Goal: Transaction & Acquisition: Obtain resource

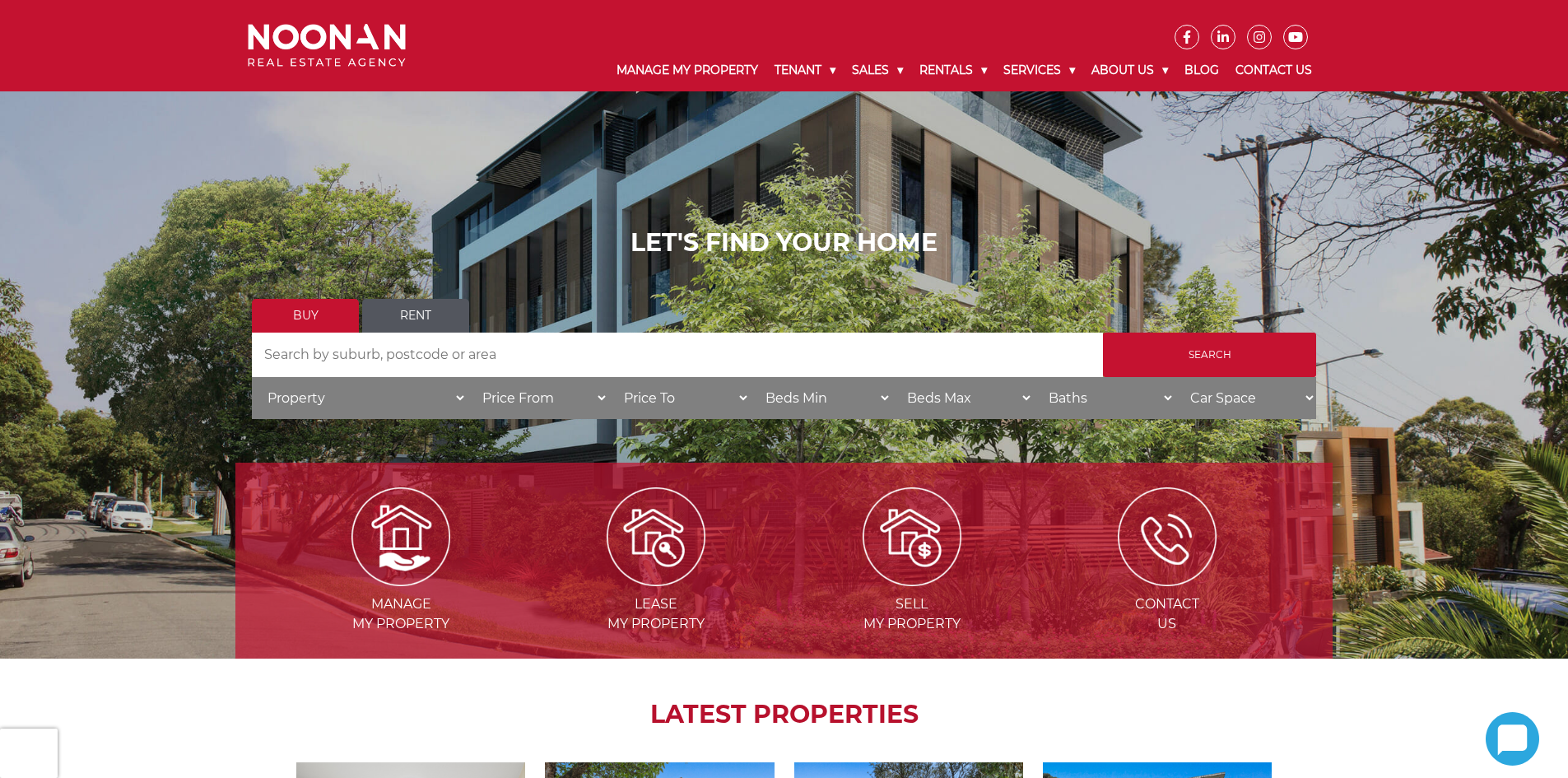
click at [639, 374] on input "Search by Address" at bounding box center [678, 355] width 851 height 44
click at [398, 319] on link "Rent" at bounding box center [416, 315] width 107 height 33
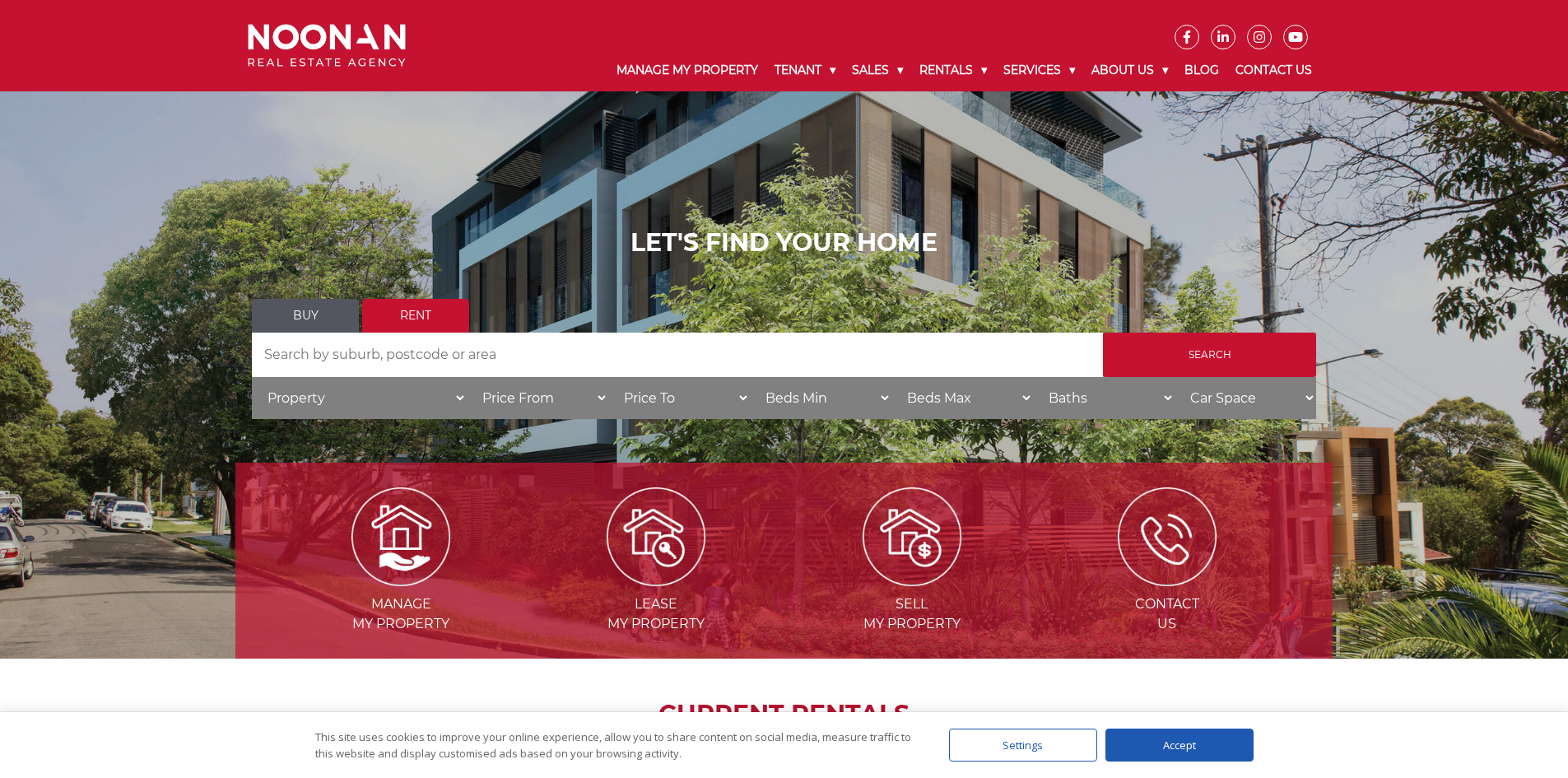
click at [414, 340] on input "Search by Address" at bounding box center [678, 355] width 851 height 44
type input "kogarah"
click at [1103, 333] on input "Search" at bounding box center [1209, 355] width 213 height 44
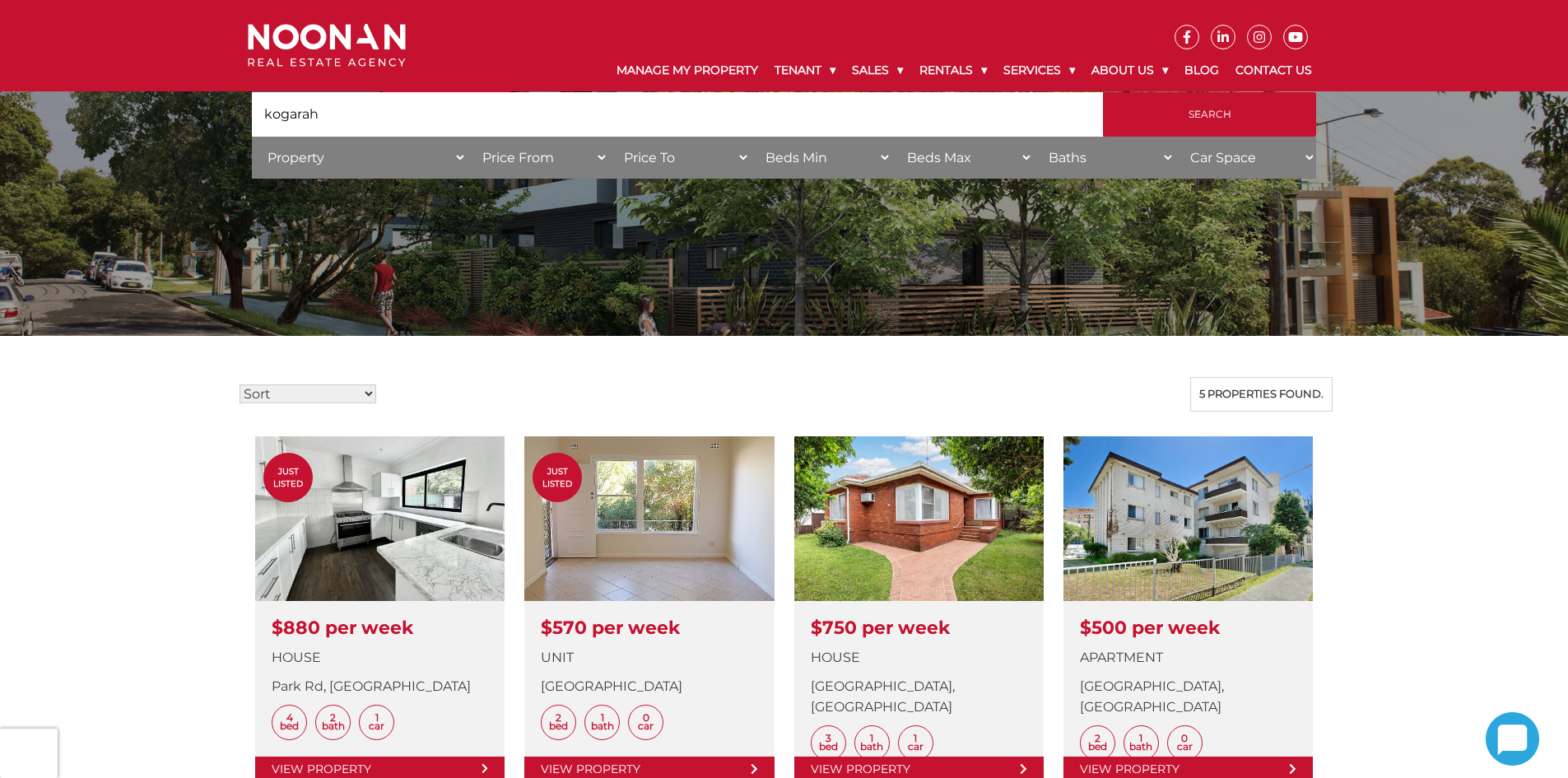
scroll to position [438, 0]
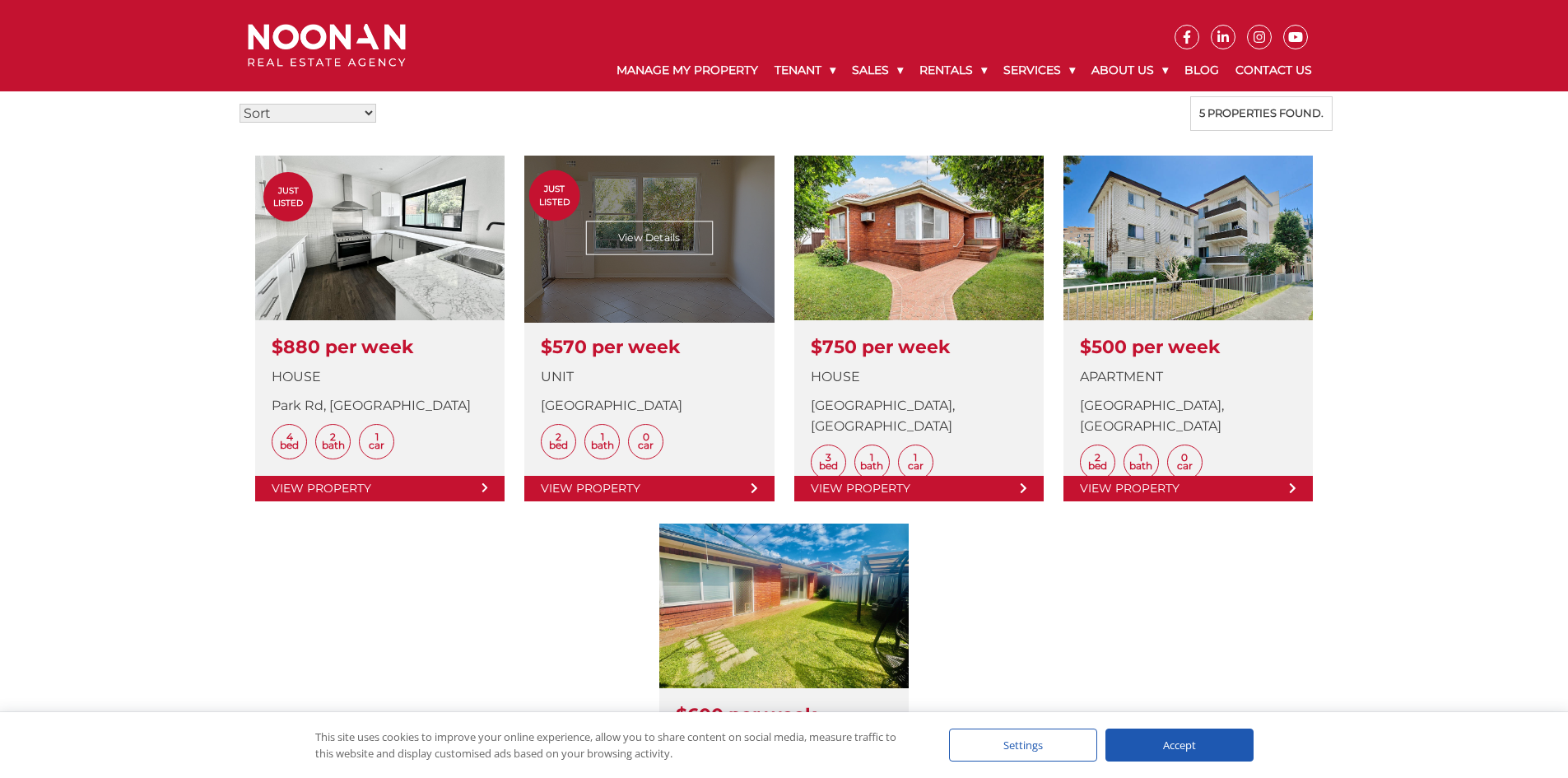
click at [716, 277] on link at bounding box center [648, 328] width 249 height 346
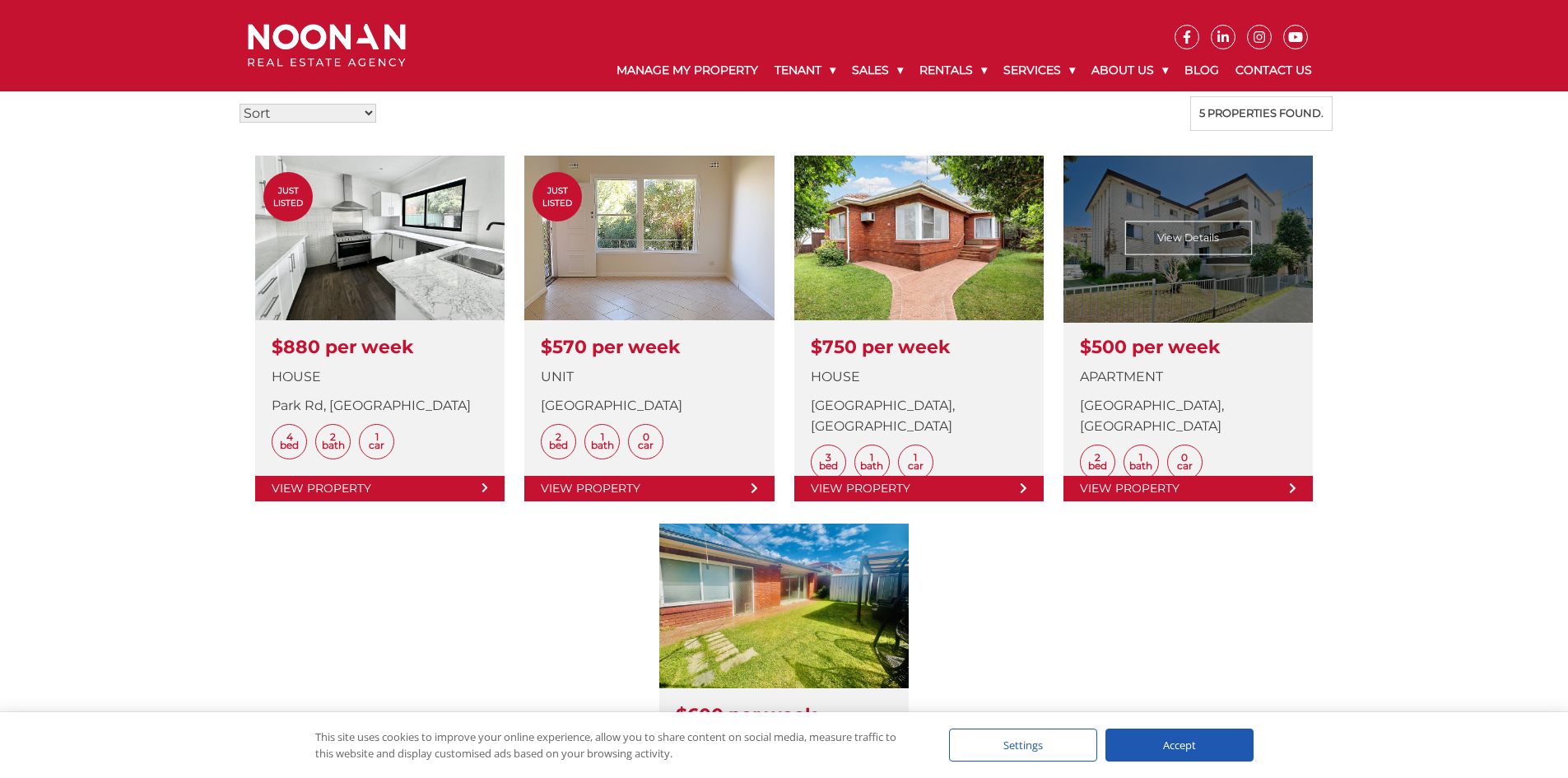
click at [1168, 257] on link at bounding box center [1188, 328] width 249 height 346
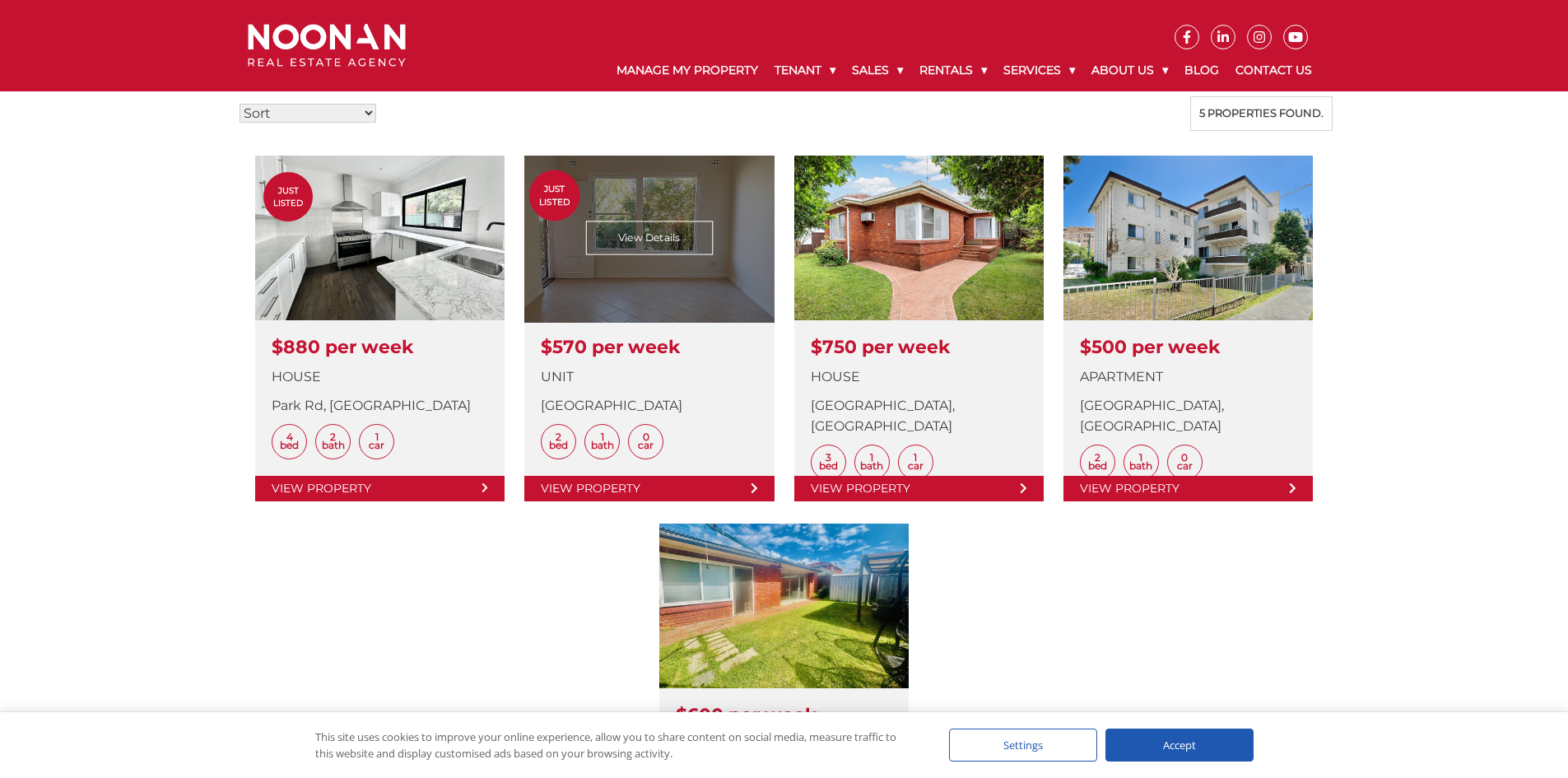
click at [618, 280] on link at bounding box center [648, 328] width 249 height 346
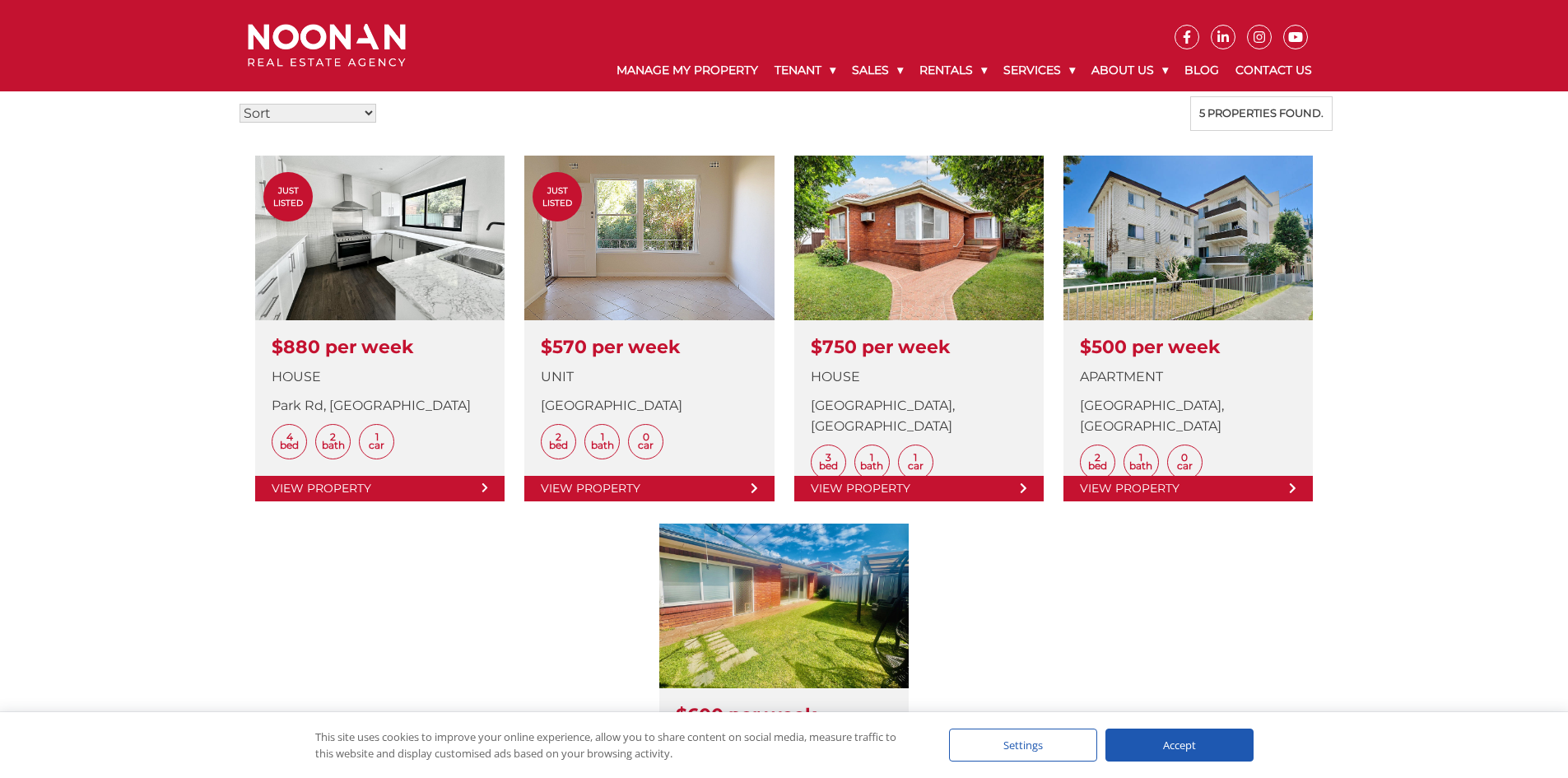
drag, startPoint x: 432, startPoint y: 268, endPoint x: 153, endPoint y: 290, distance: 279.9
type input "punchbowl"
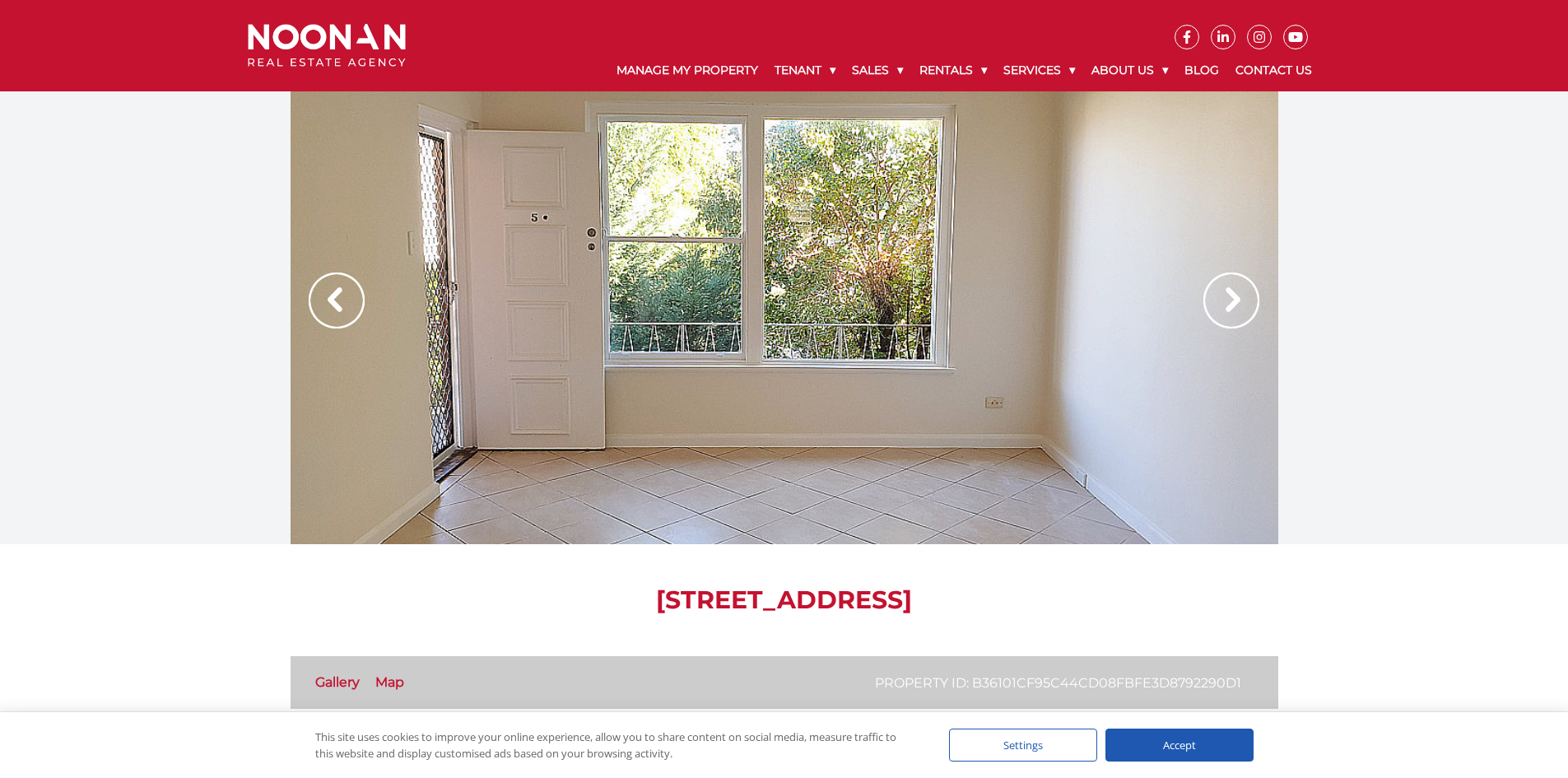
click at [1205, 300] on img at bounding box center [1231, 300] width 56 height 56
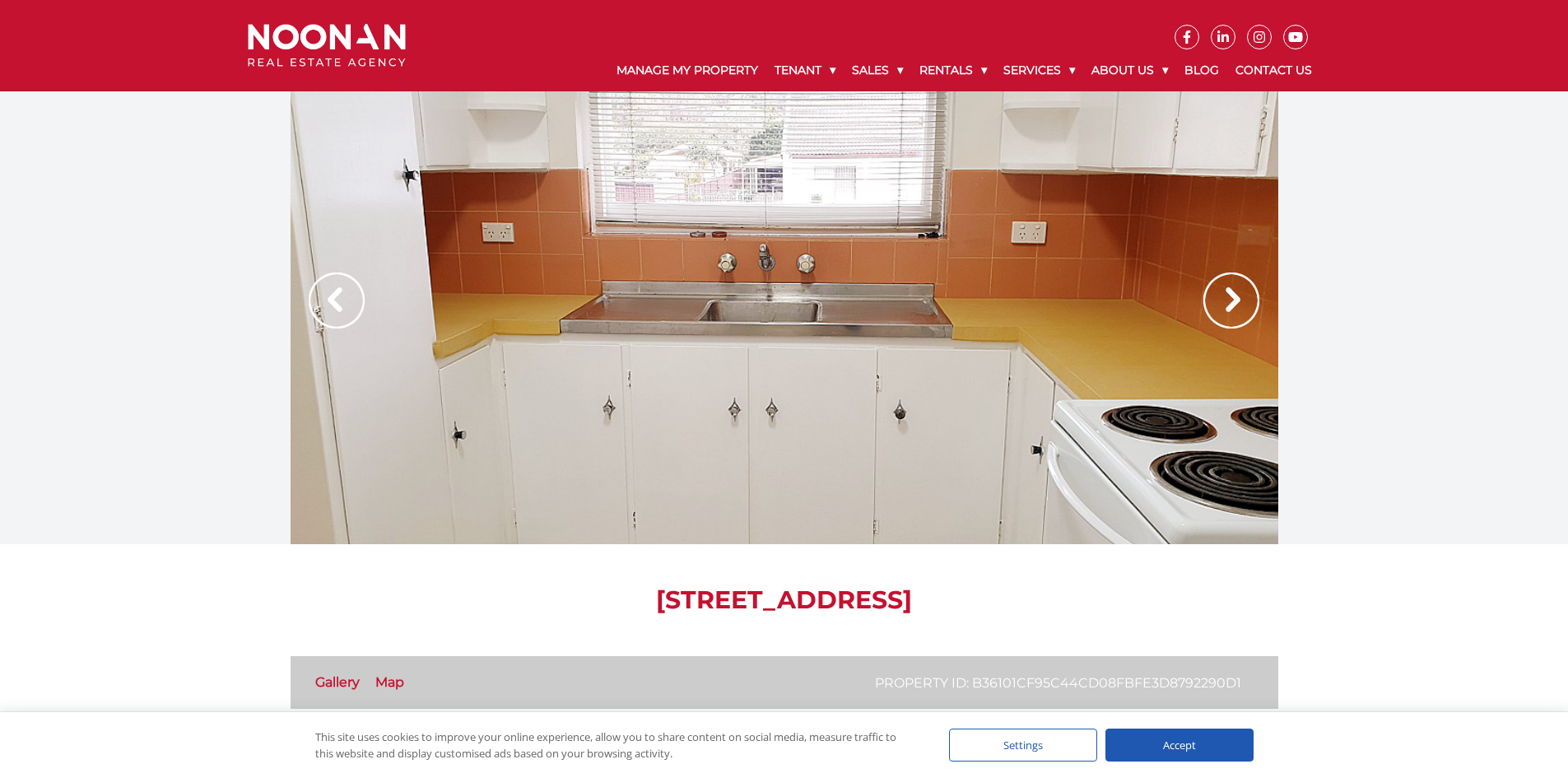
click at [1205, 300] on img at bounding box center [1231, 300] width 56 height 56
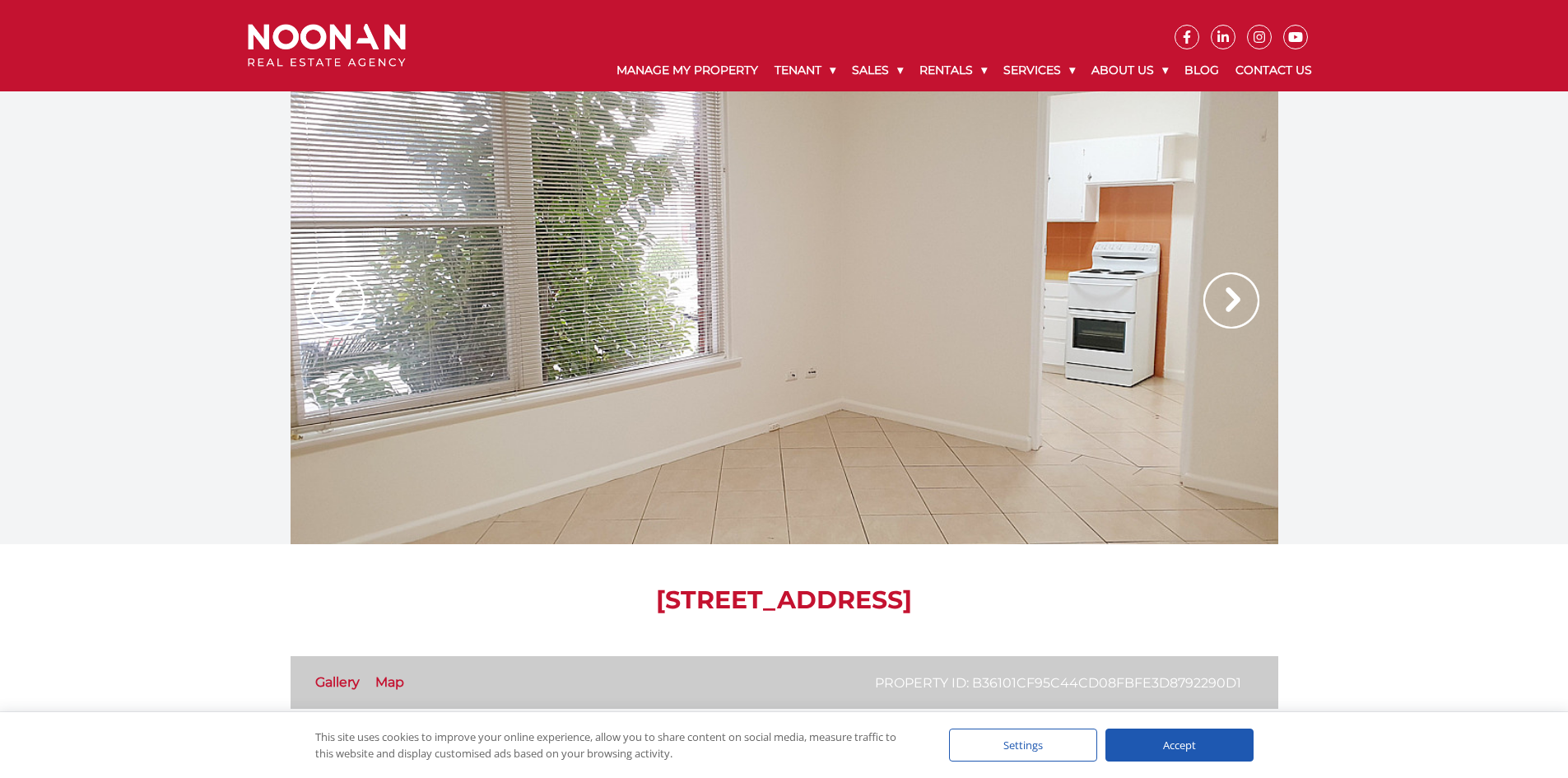
click at [1205, 300] on img at bounding box center [1231, 300] width 56 height 56
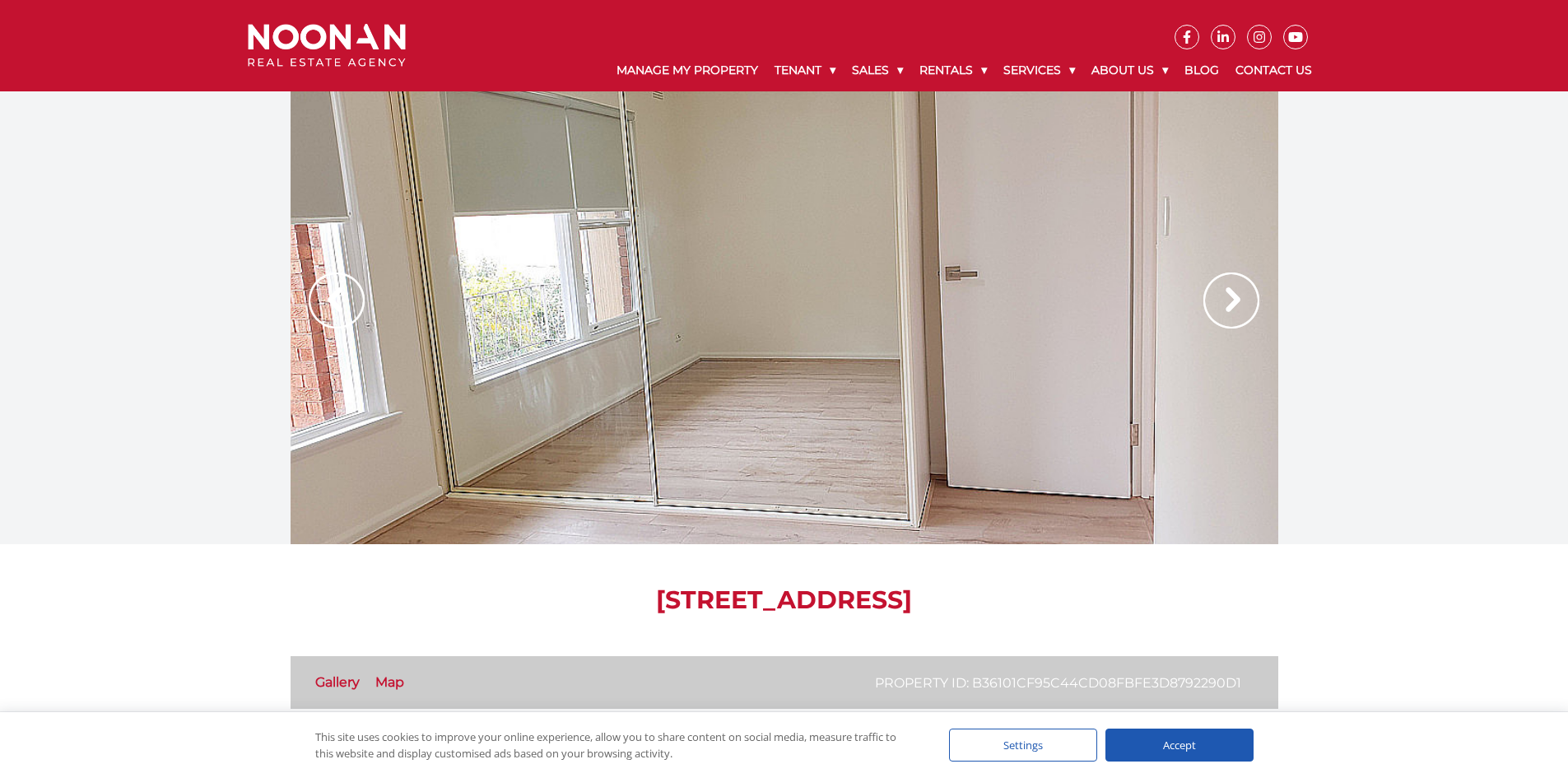
click at [1205, 300] on img at bounding box center [1231, 300] width 56 height 56
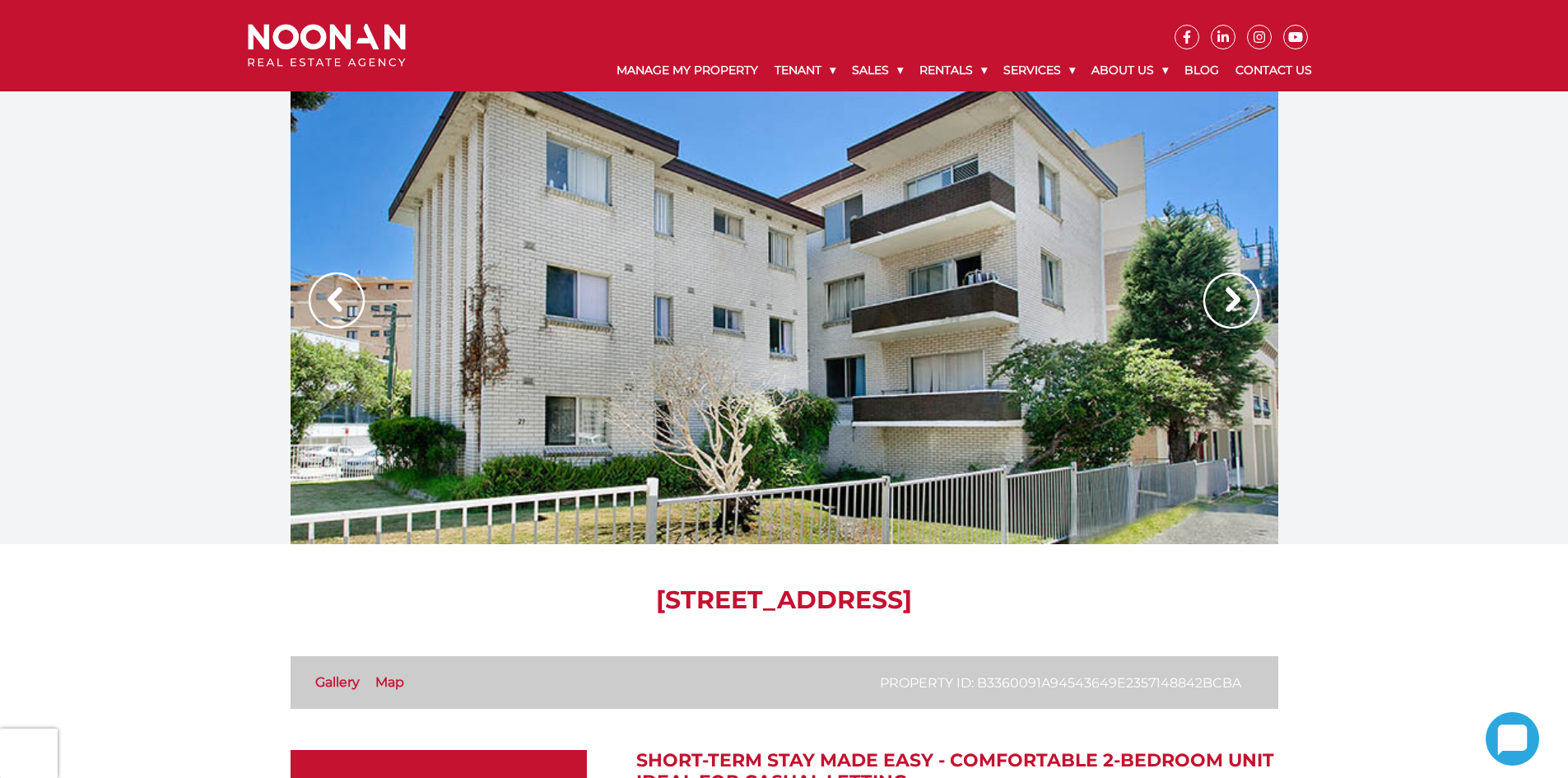
click at [1211, 295] on img at bounding box center [1231, 300] width 56 height 56
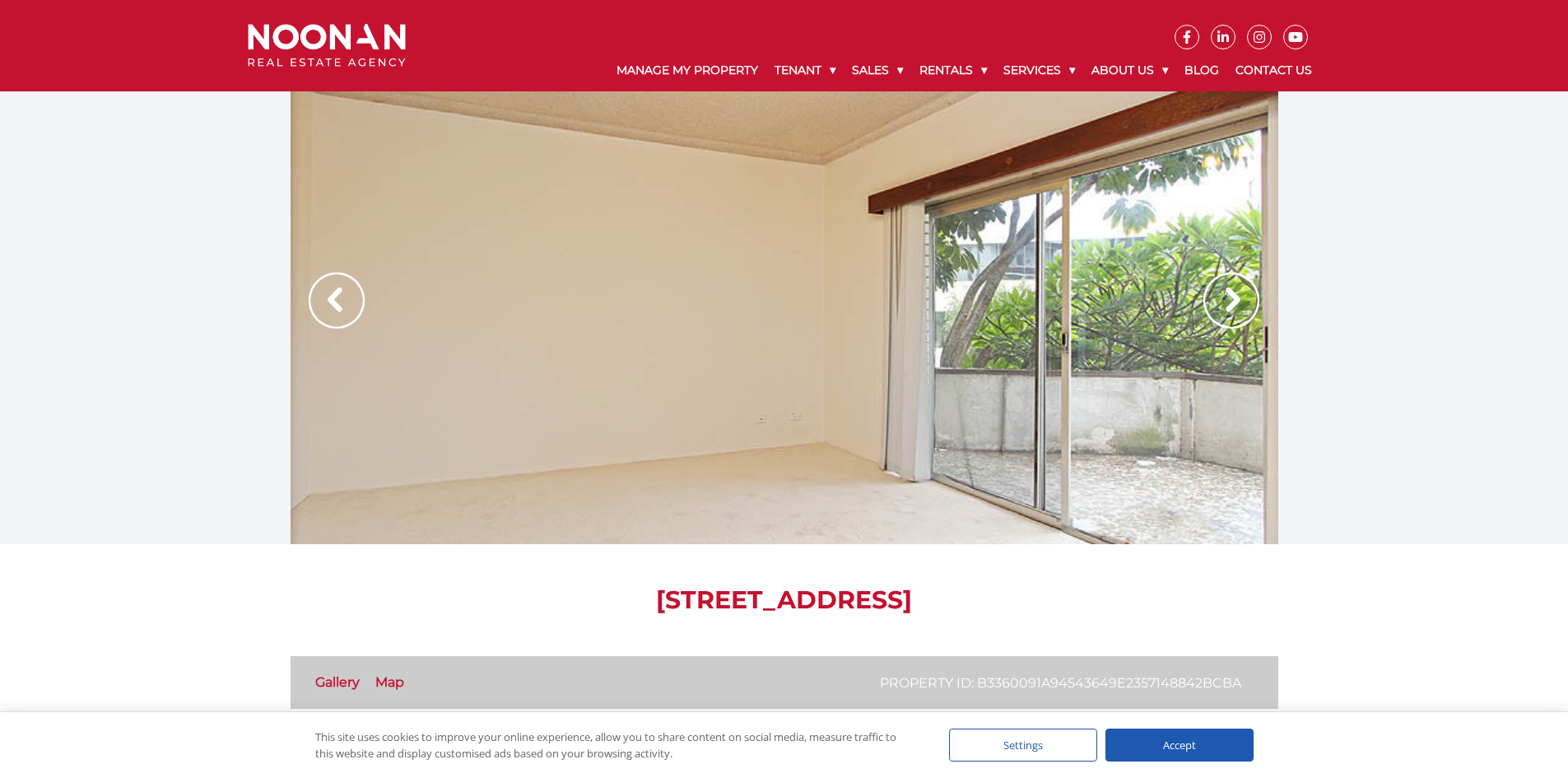
click at [1211, 295] on img at bounding box center [1231, 300] width 56 height 56
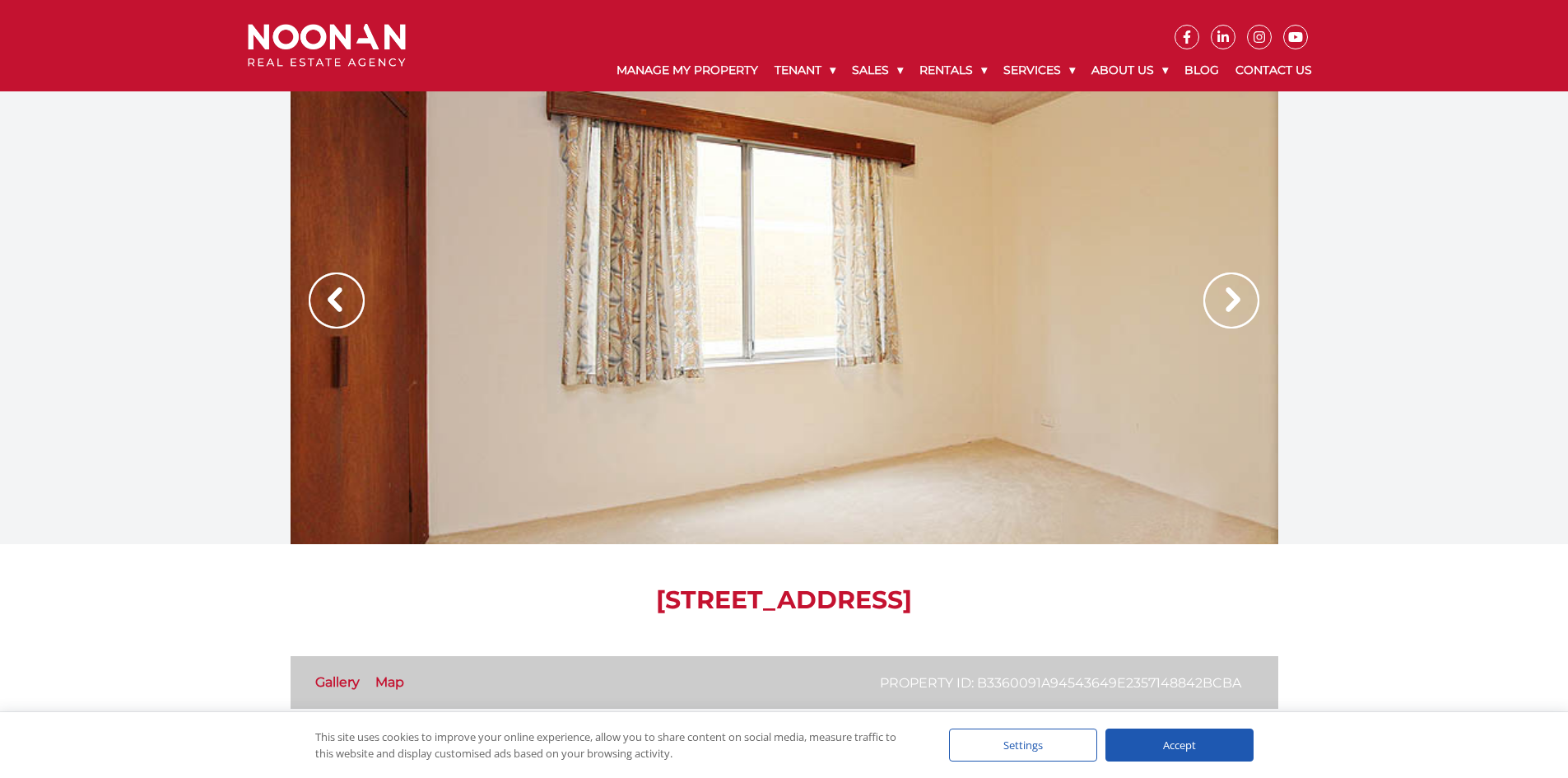
click at [1211, 295] on img at bounding box center [1231, 300] width 56 height 56
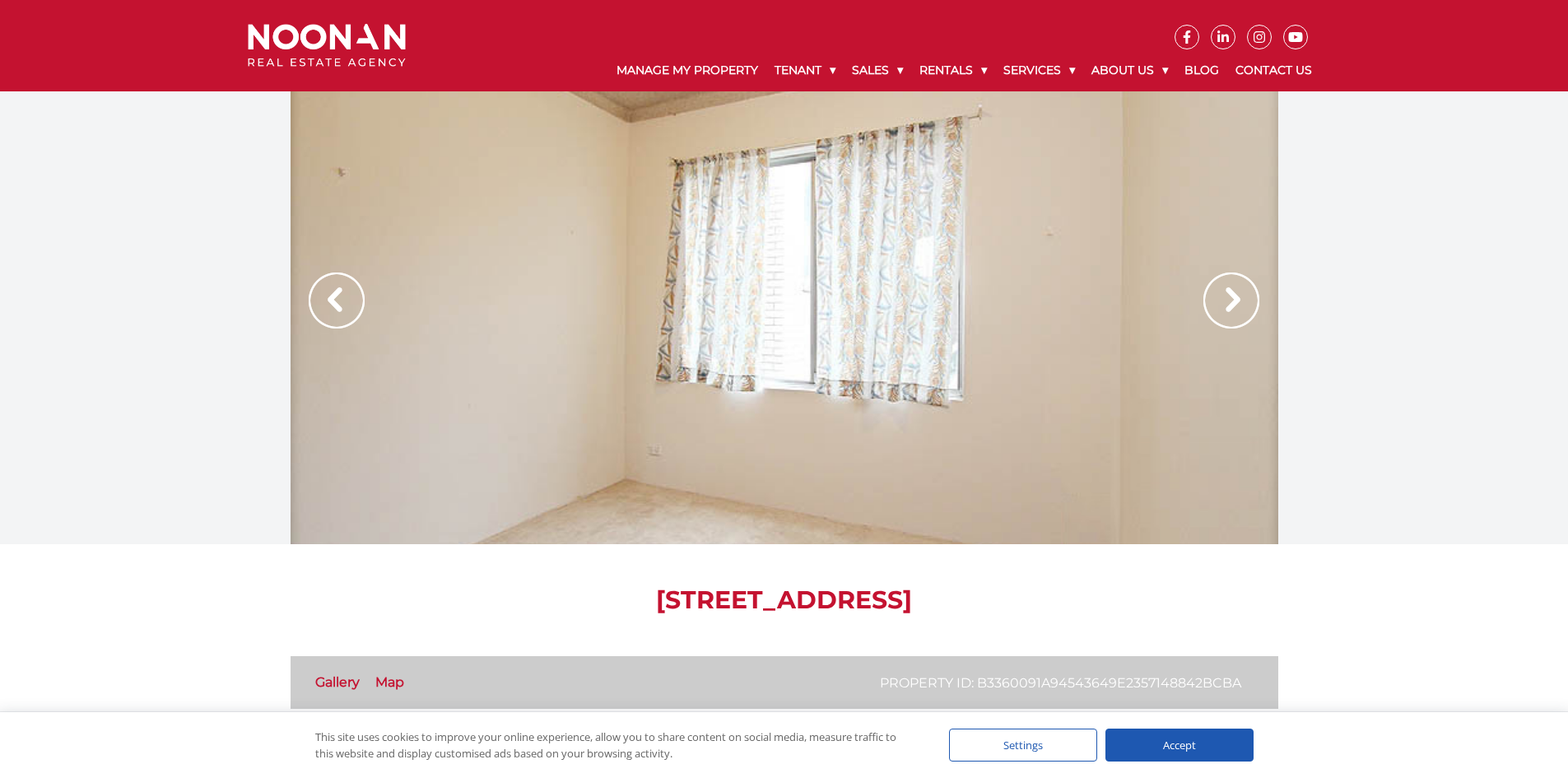
click at [1211, 295] on img at bounding box center [1231, 300] width 56 height 56
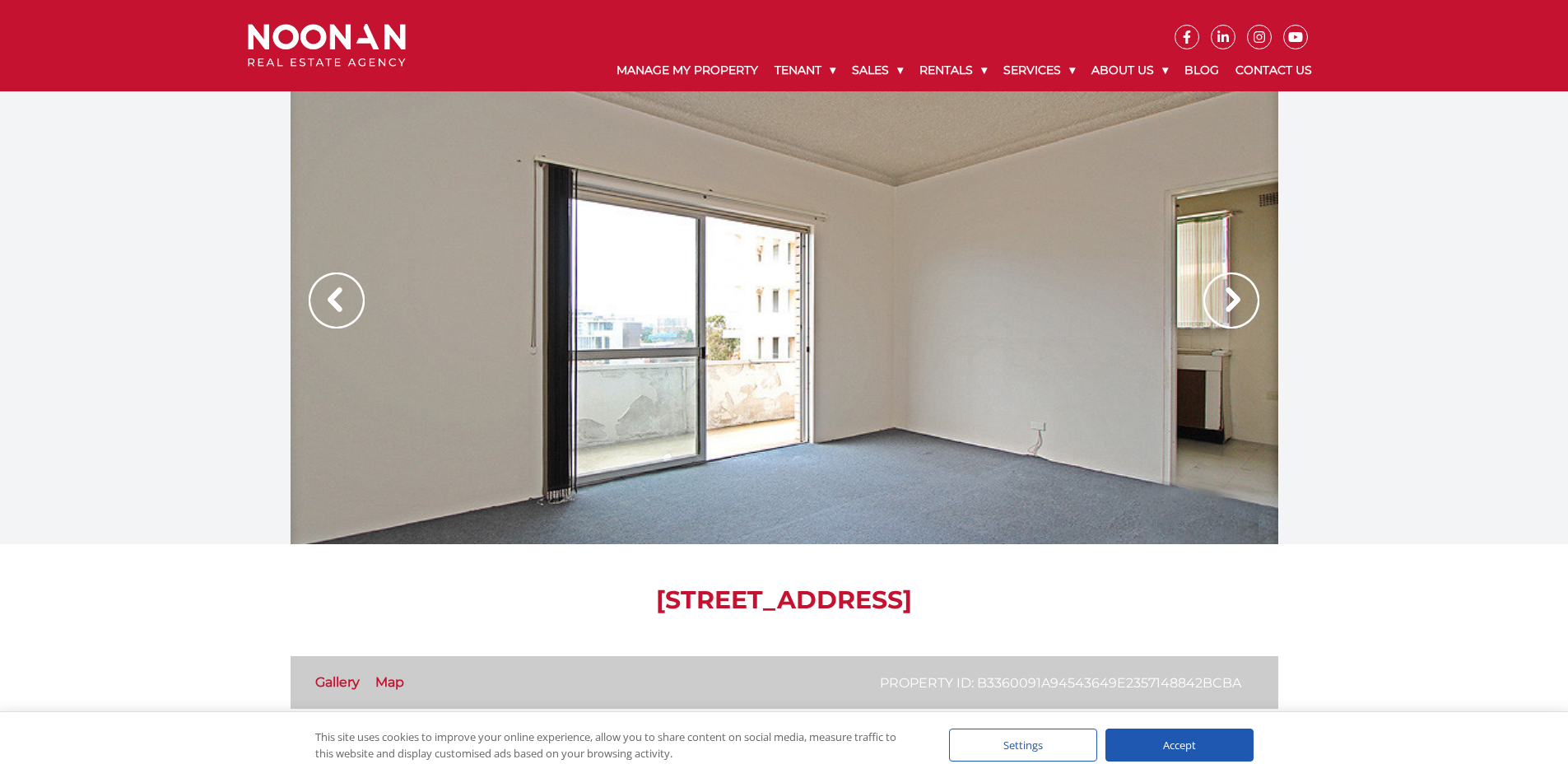
click at [1211, 295] on img at bounding box center [1231, 300] width 56 height 56
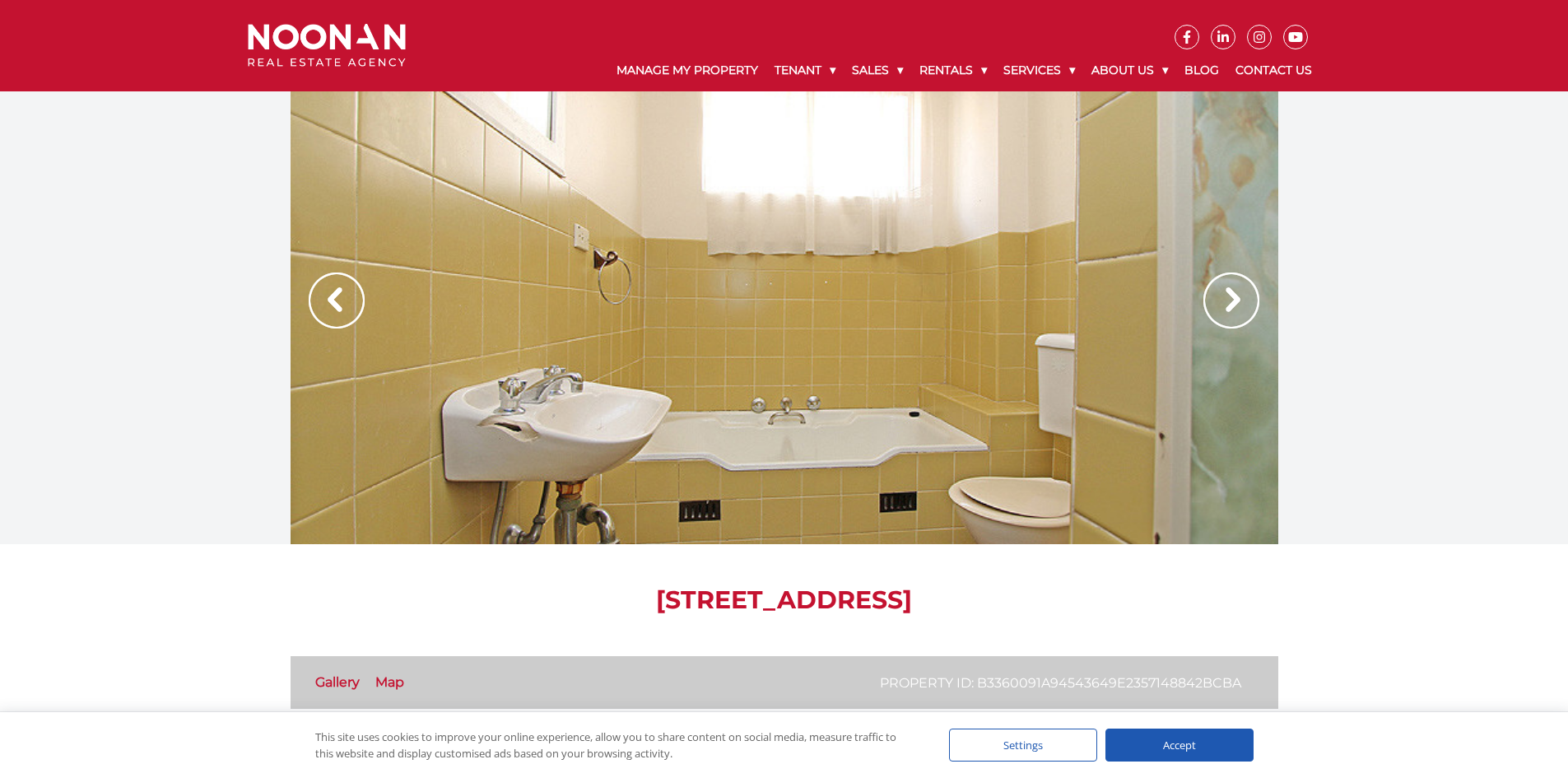
click at [1211, 295] on img at bounding box center [1231, 300] width 56 height 56
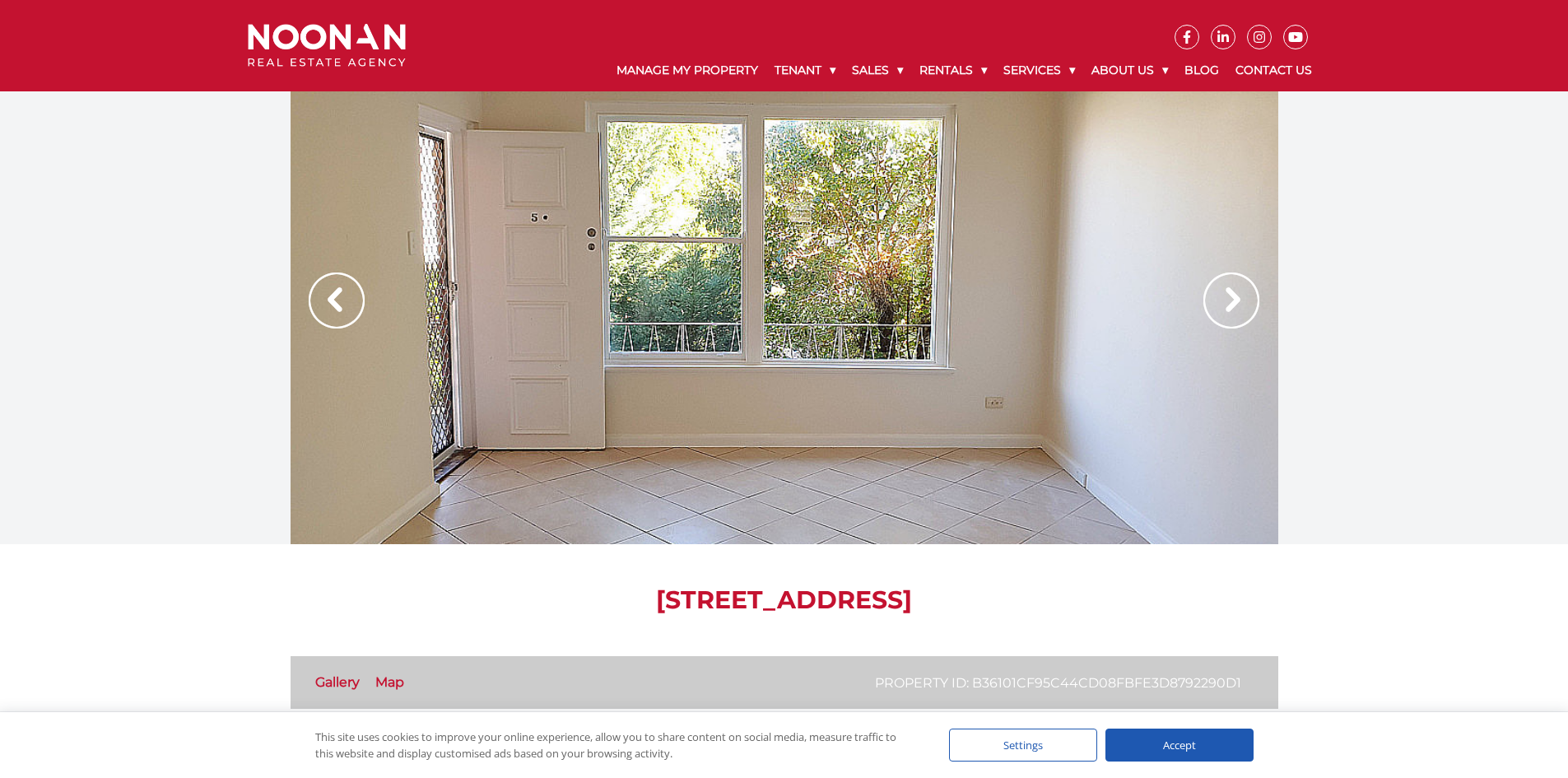
click at [1250, 307] on img at bounding box center [1231, 300] width 56 height 56
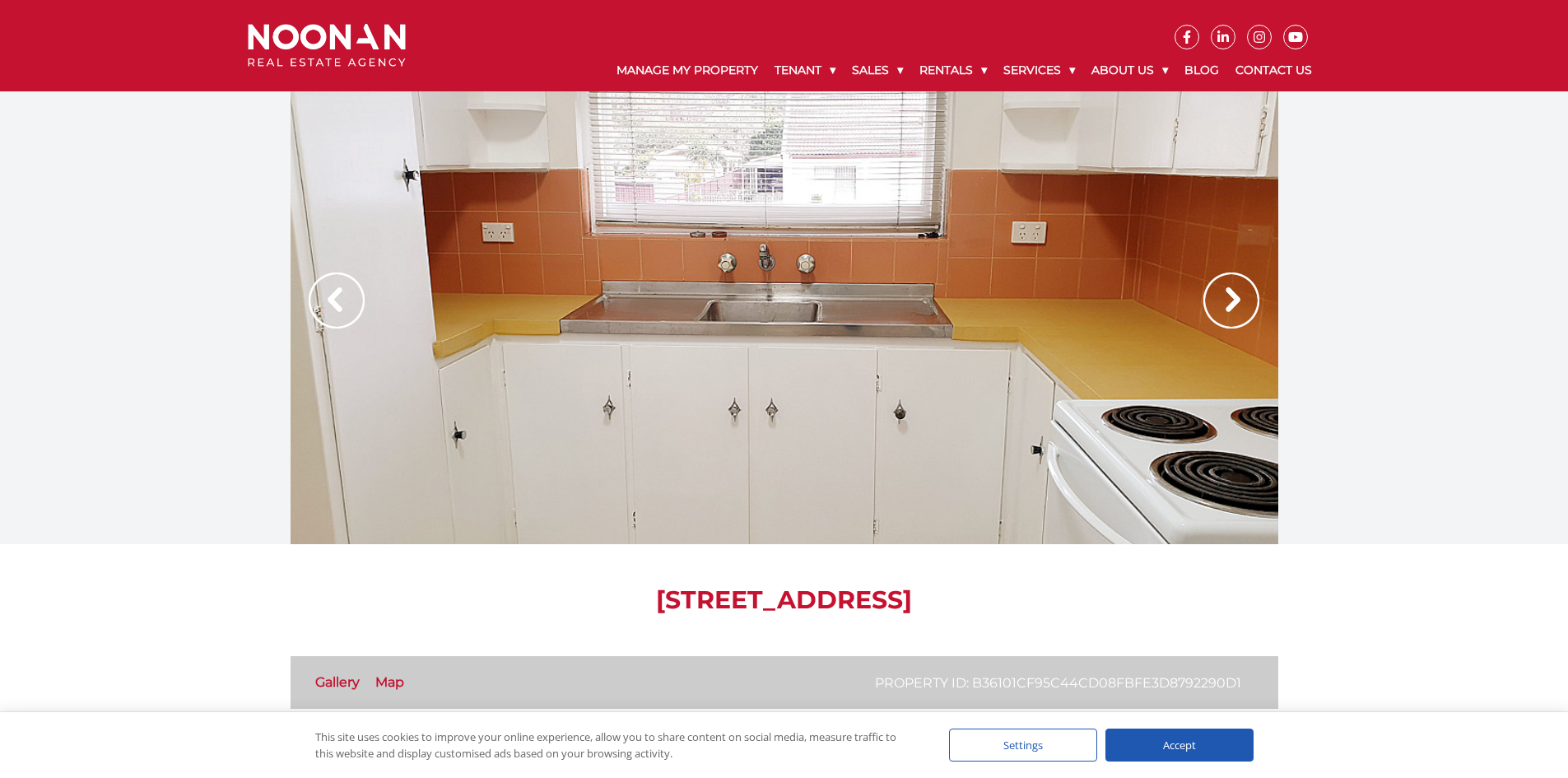
click at [1222, 290] on img at bounding box center [1231, 300] width 56 height 56
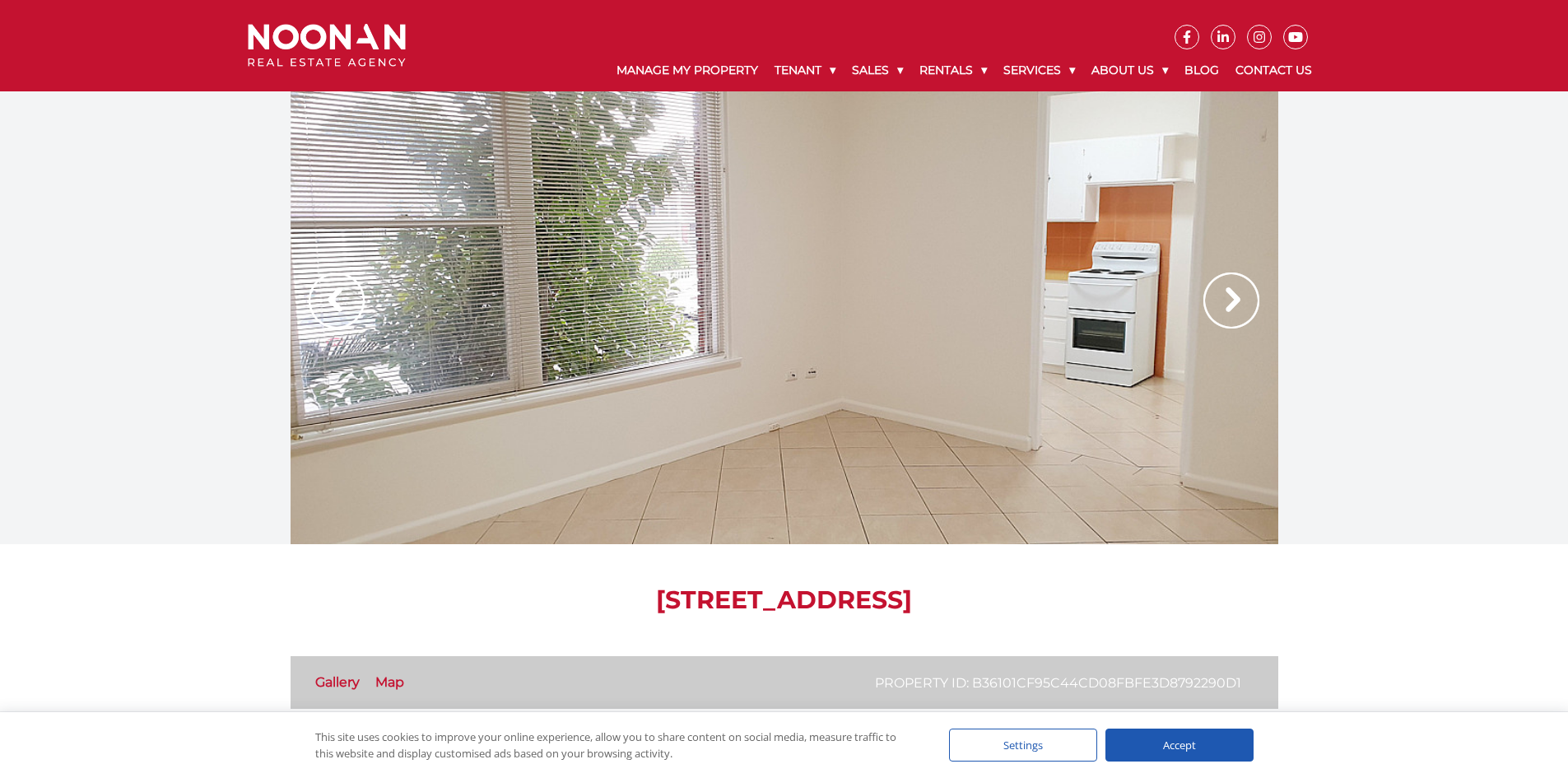
click at [1222, 290] on img at bounding box center [1231, 300] width 56 height 56
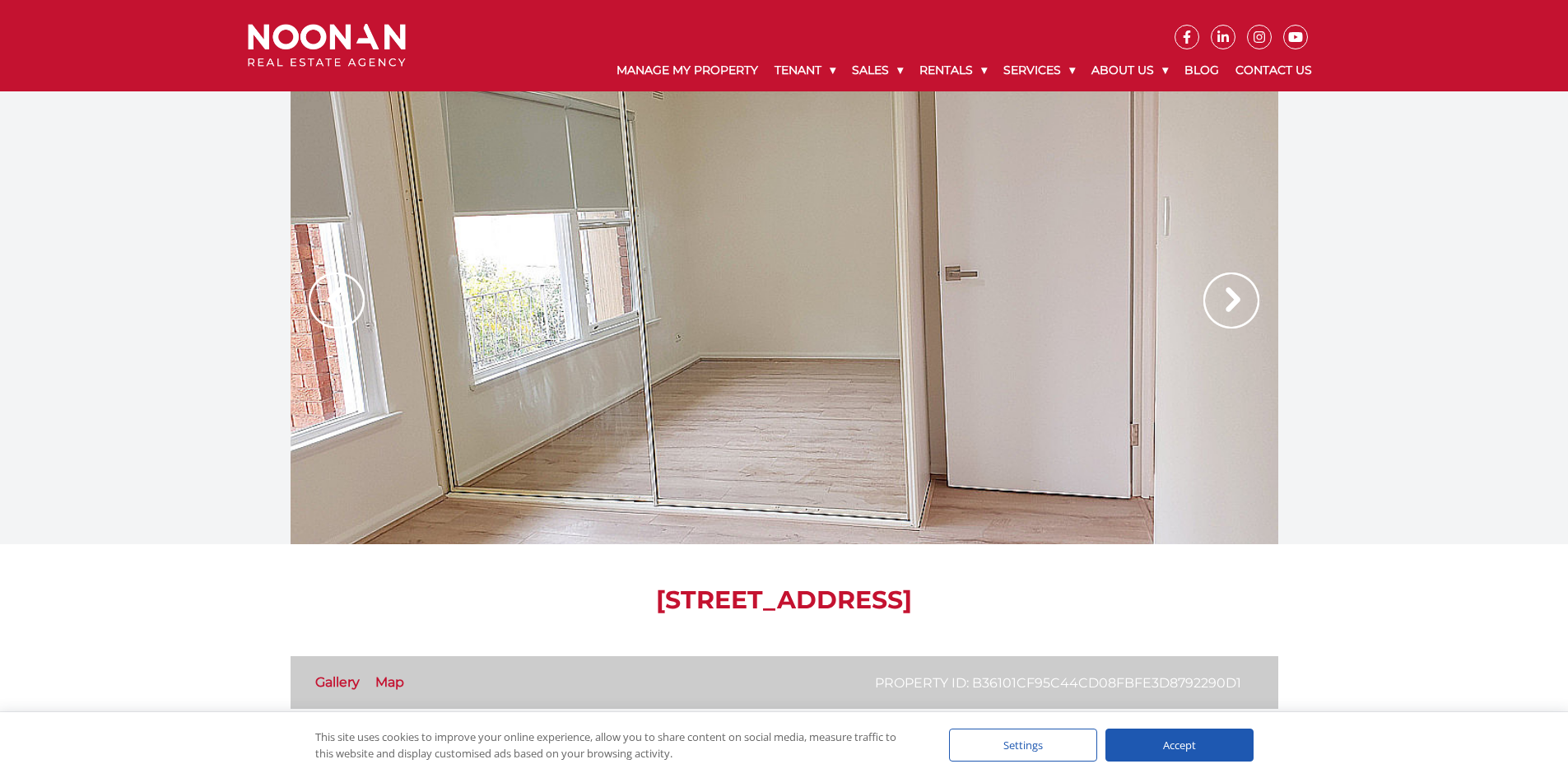
click at [1222, 290] on img at bounding box center [1231, 300] width 56 height 56
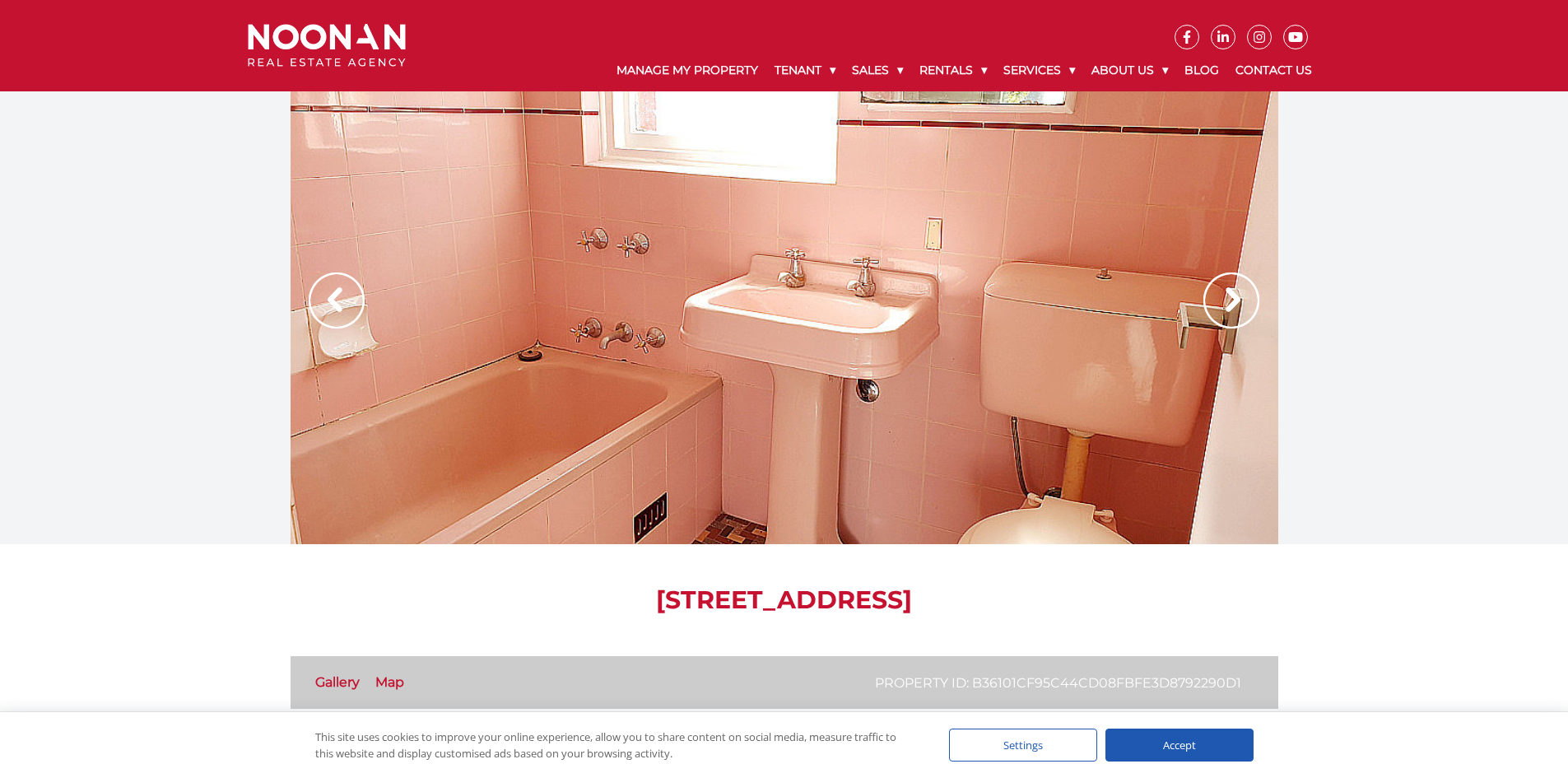
click at [1222, 290] on img at bounding box center [1231, 300] width 56 height 56
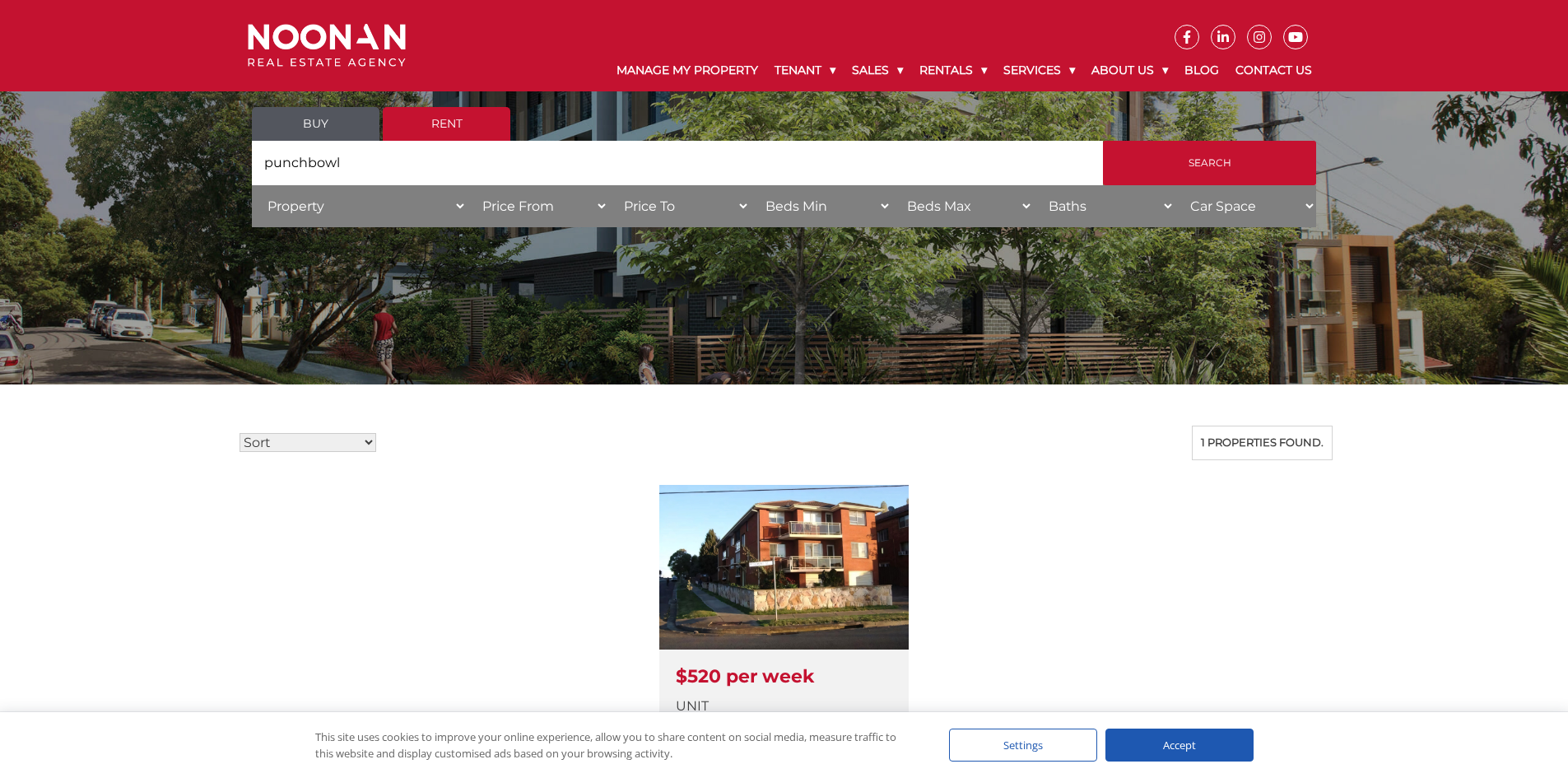
scroll to position [220, 0]
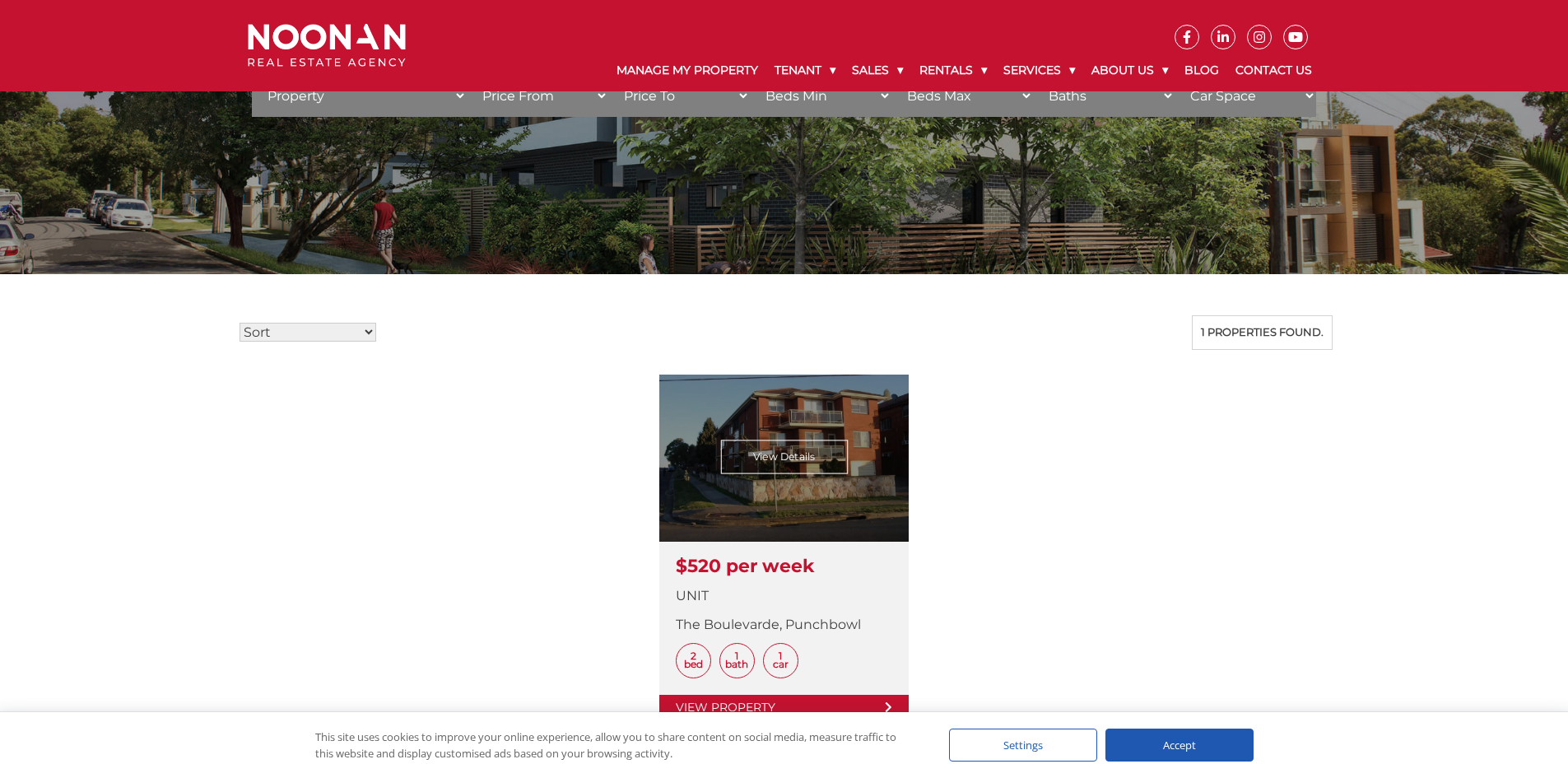
click at [816, 489] on link at bounding box center [783, 547] width 249 height 346
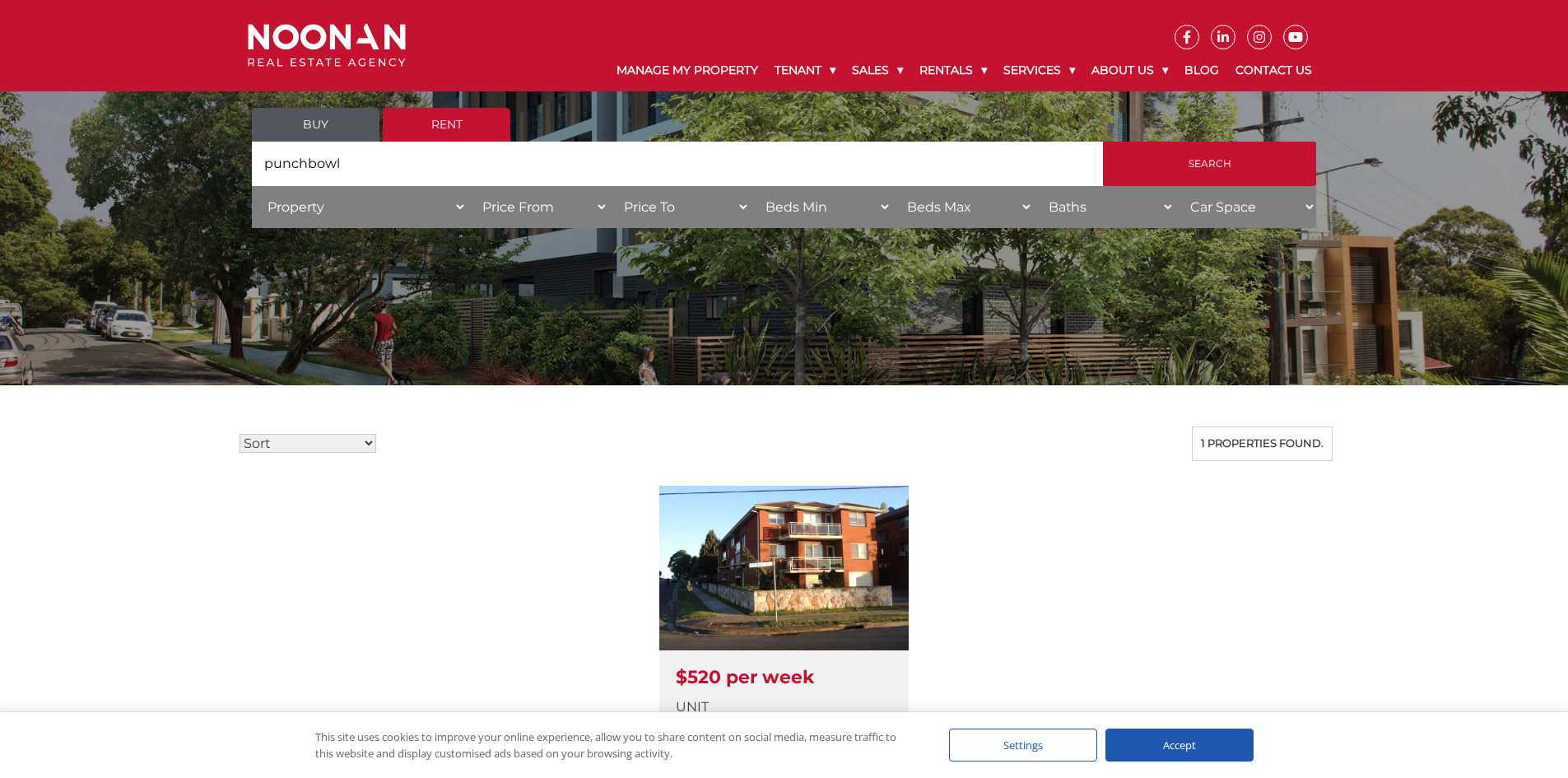
scroll to position [0, 0]
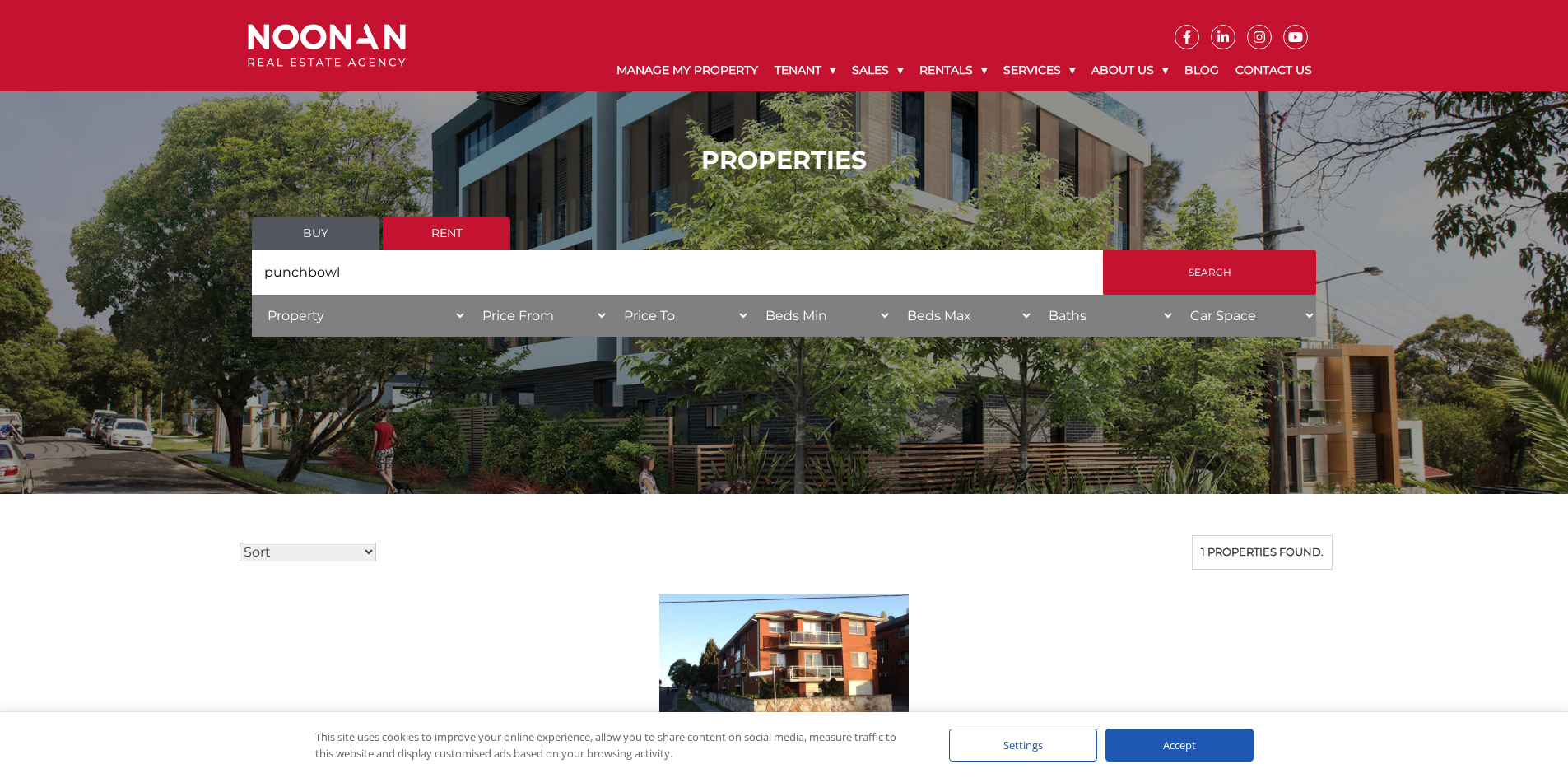
drag, startPoint x: 358, startPoint y: 278, endPoint x: 197, endPoint y: 261, distance: 161.9
click at [197, 261] on div "PROPERTIES Buy Rent Search Search by Address punchbowl House Category Property …" at bounding box center [784, 247] width 1568 height 252
type input "penshurst"
click at [1103, 250] on input "Search" at bounding box center [1209, 272] width 213 height 44
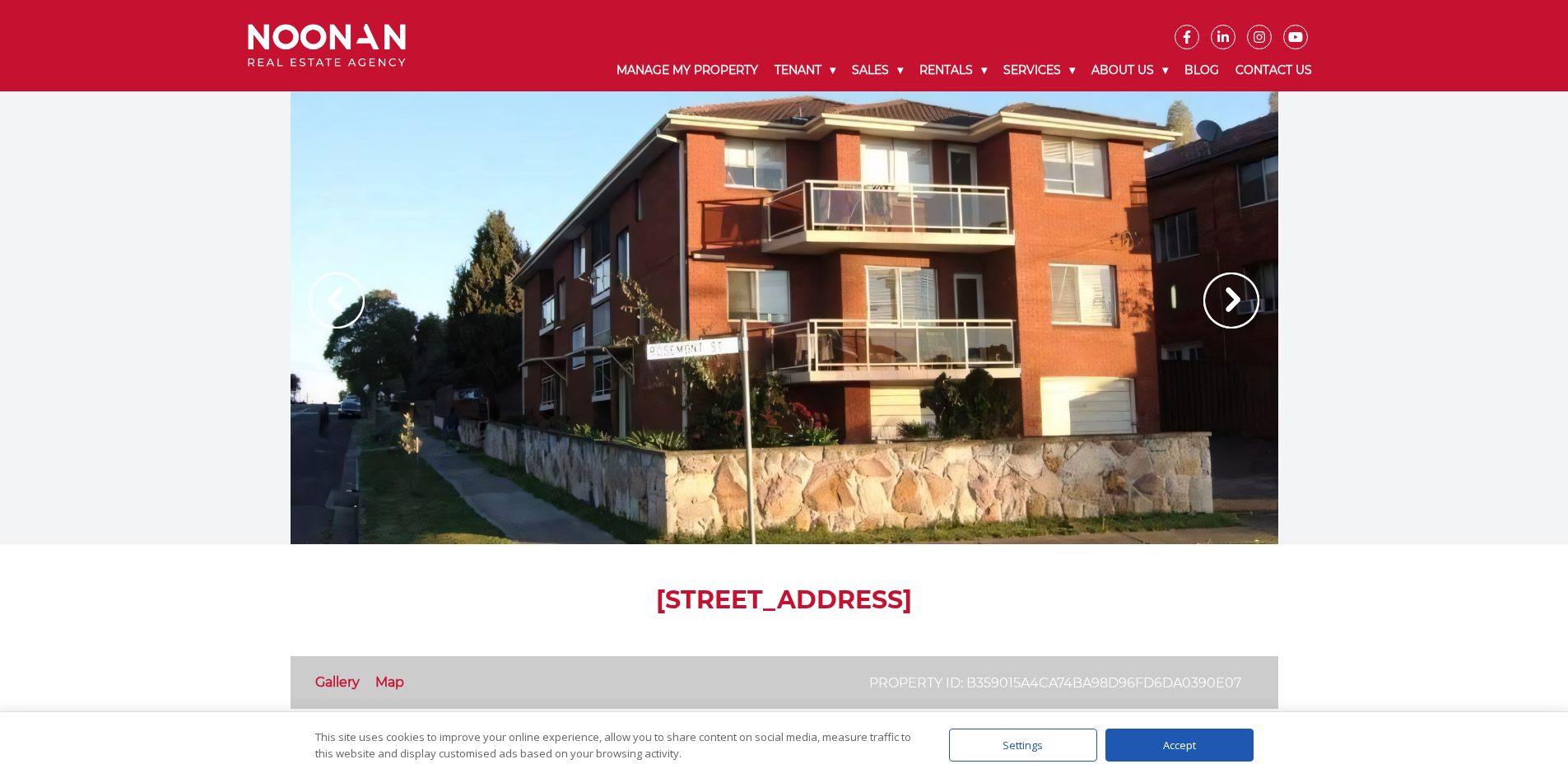
click at [1229, 292] on img at bounding box center [1231, 300] width 56 height 56
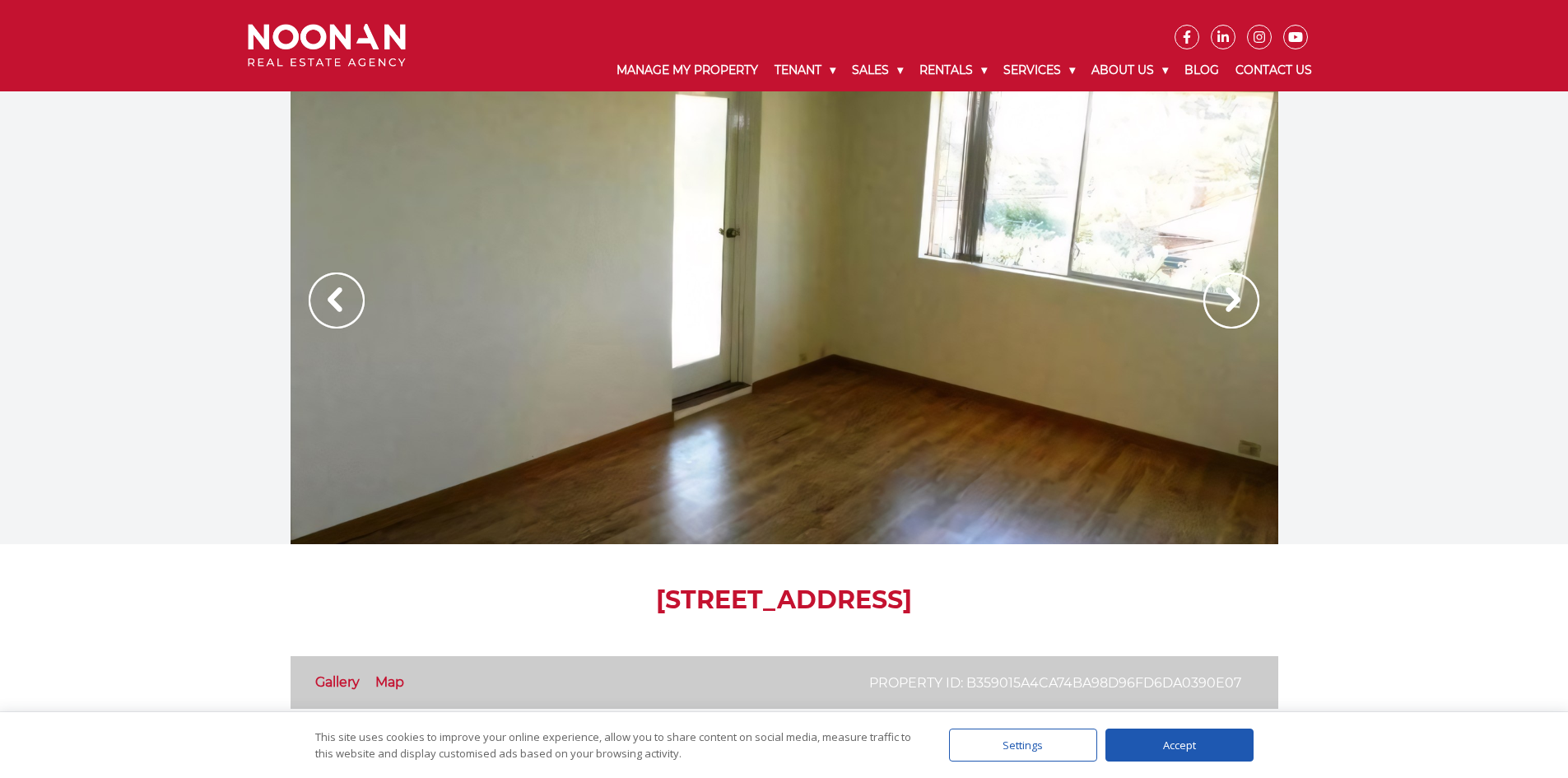
click at [1229, 292] on img at bounding box center [1231, 300] width 56 height 56
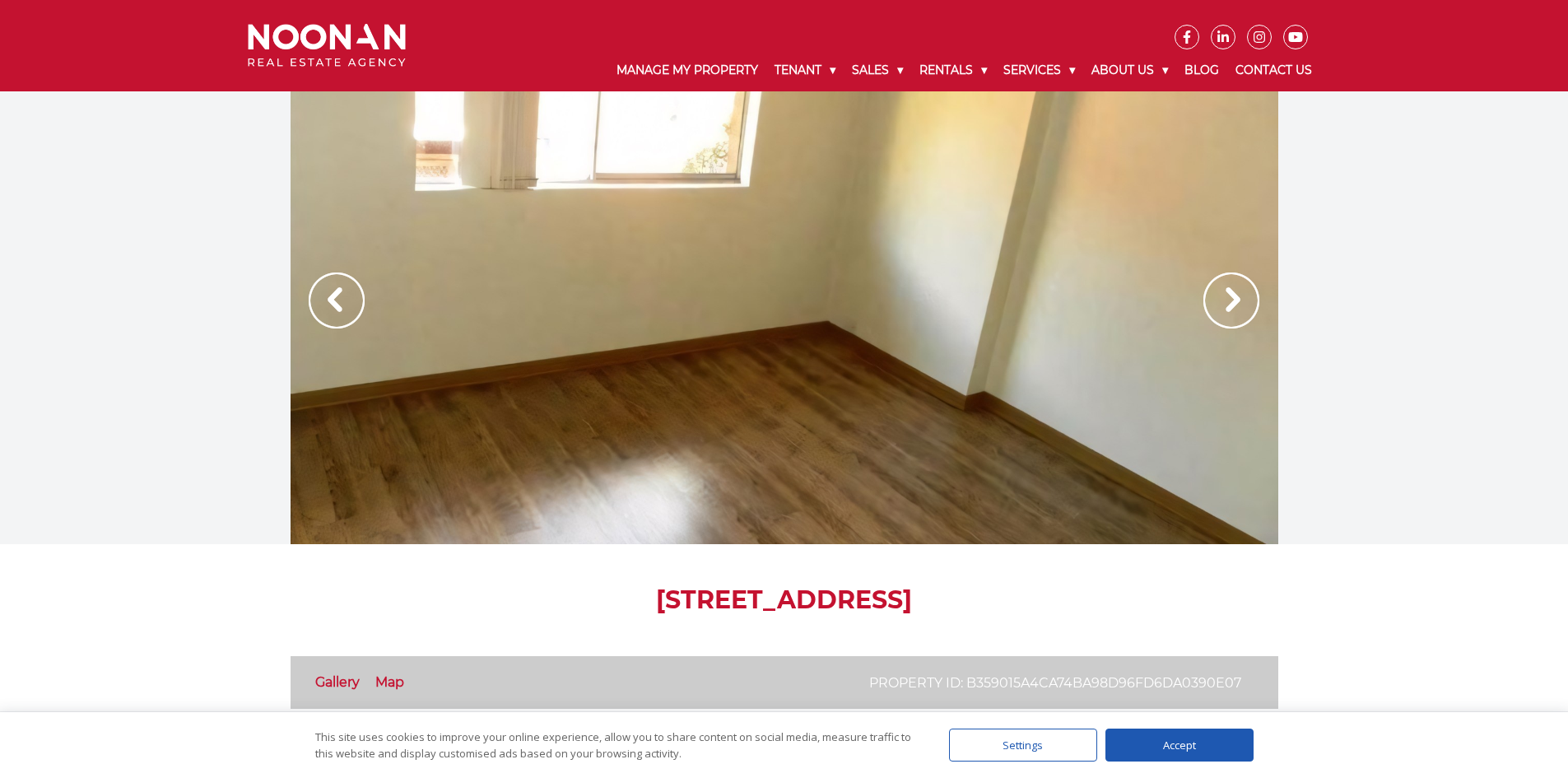
click at [1229, 292] on img at bounding box center [1231, 300] width 56 height 56
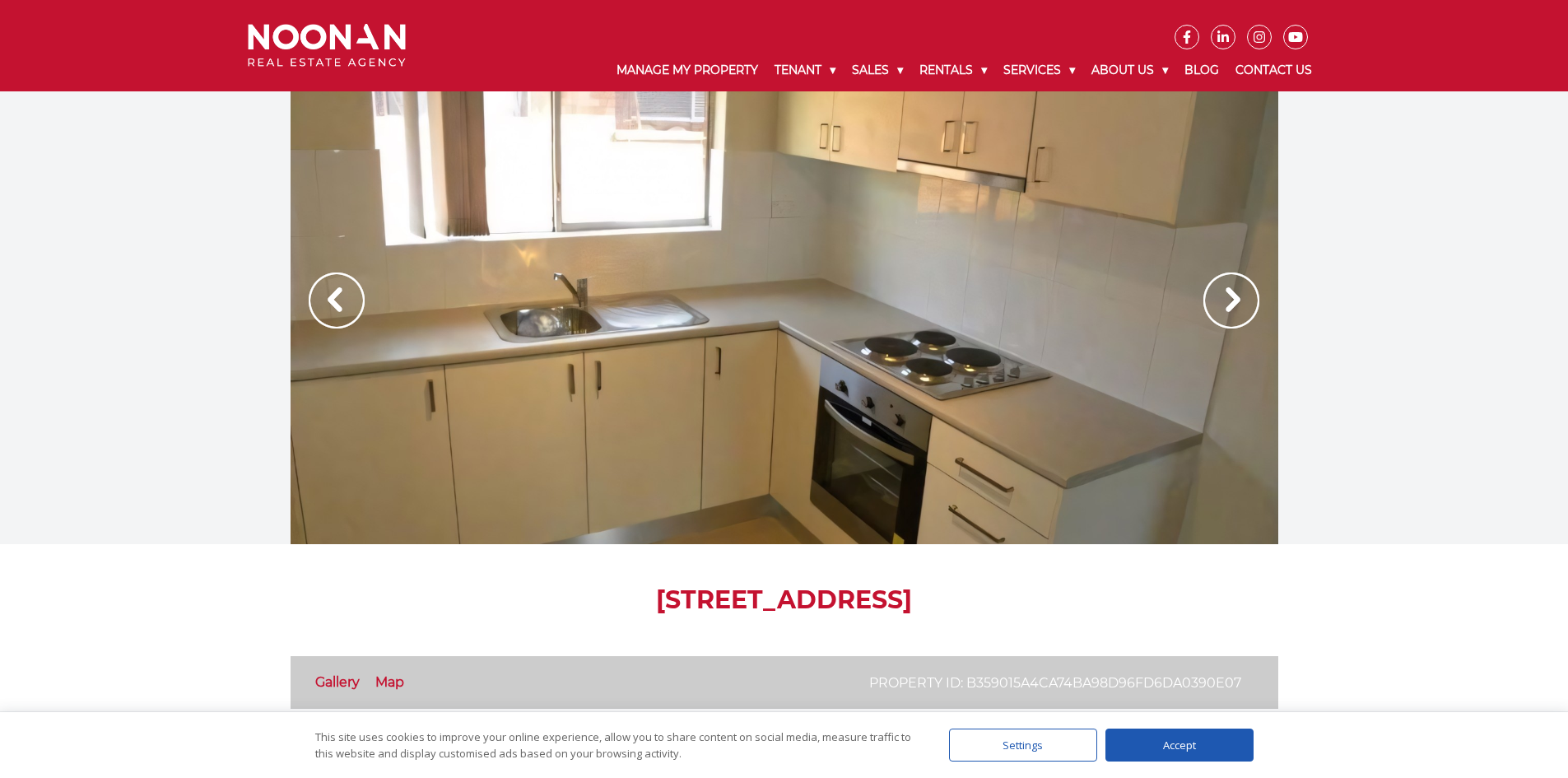
click at [1229, 292] on img at bounding box center [1231, 300] width 56 height 56
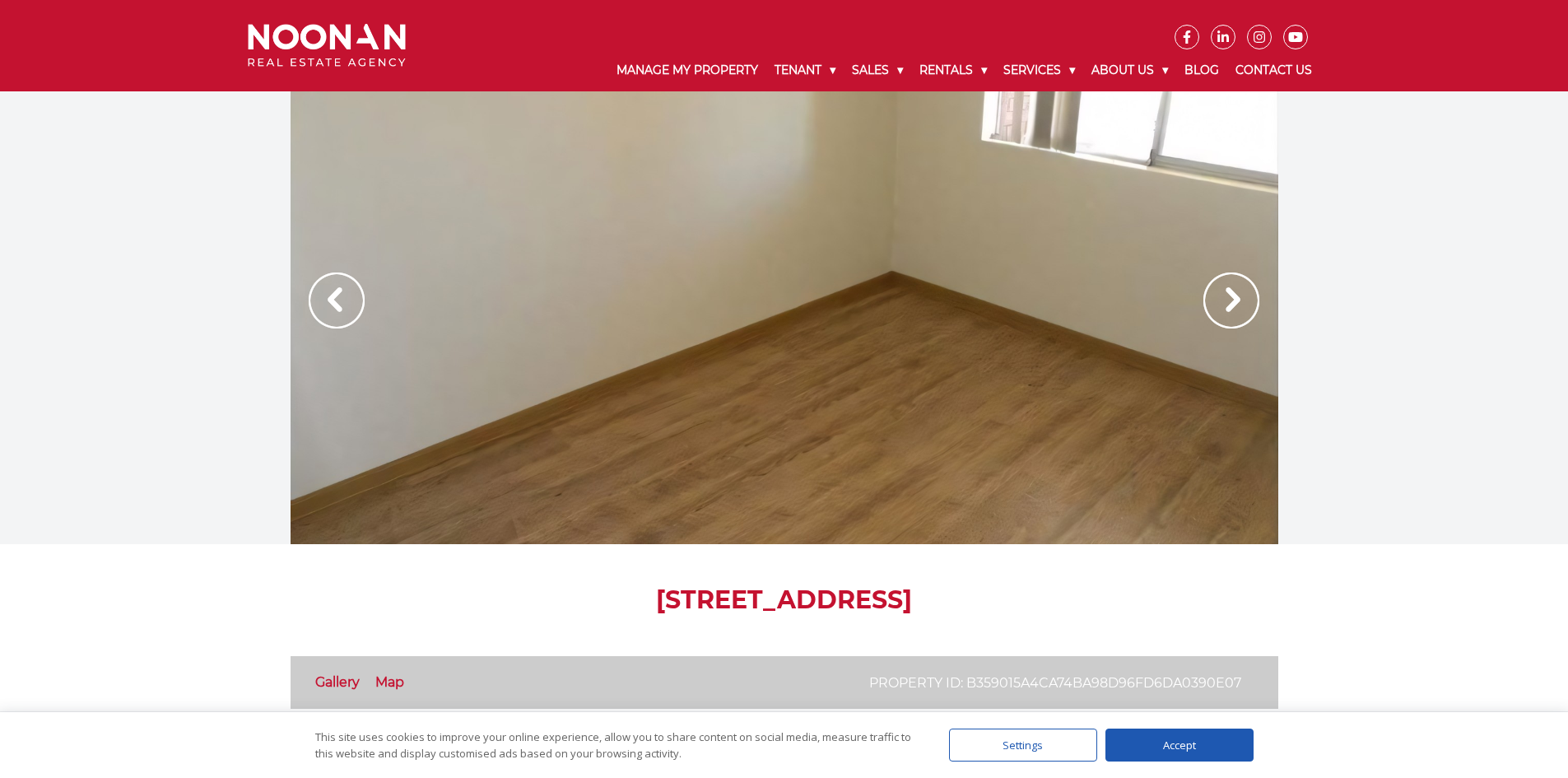
click at [1229, 292] on img at bounding box center [1231, 300] width 56 height 56
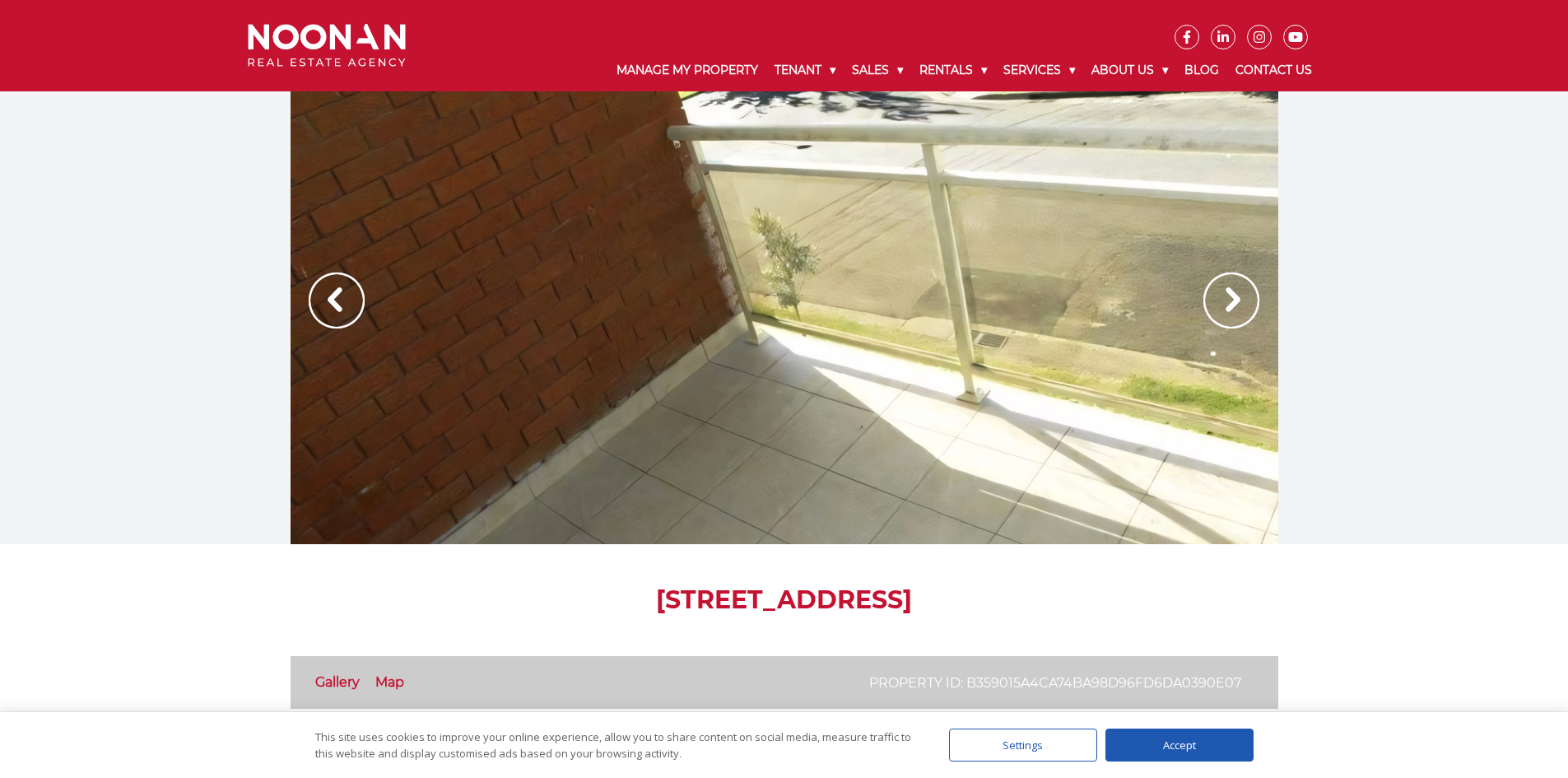
click at [1229, 292] on img at bounding box center [1231, 300] width 56 height 56
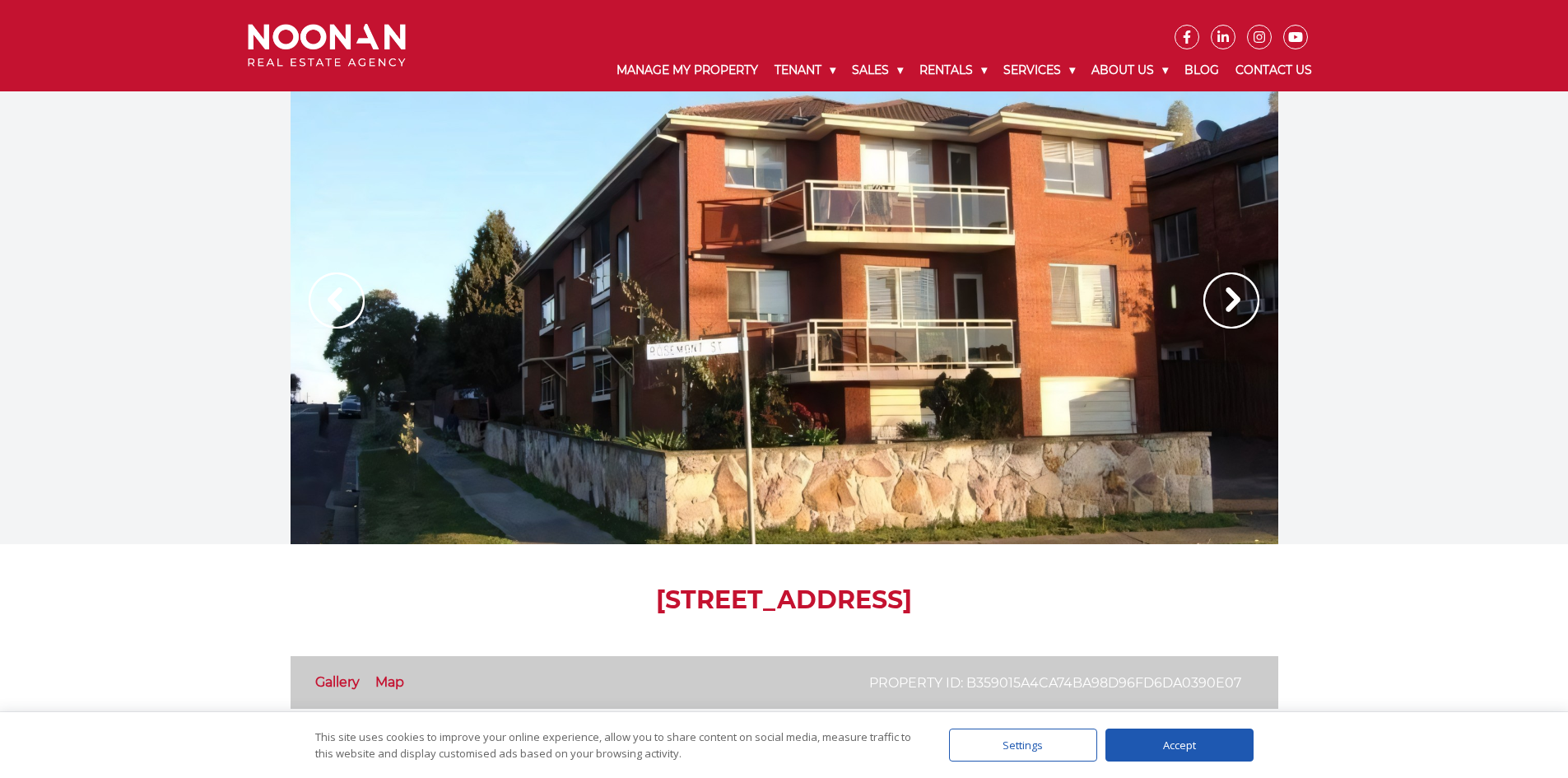
click at [1229, 292] on img at bounding box center [1231, 300] width 56 height 56
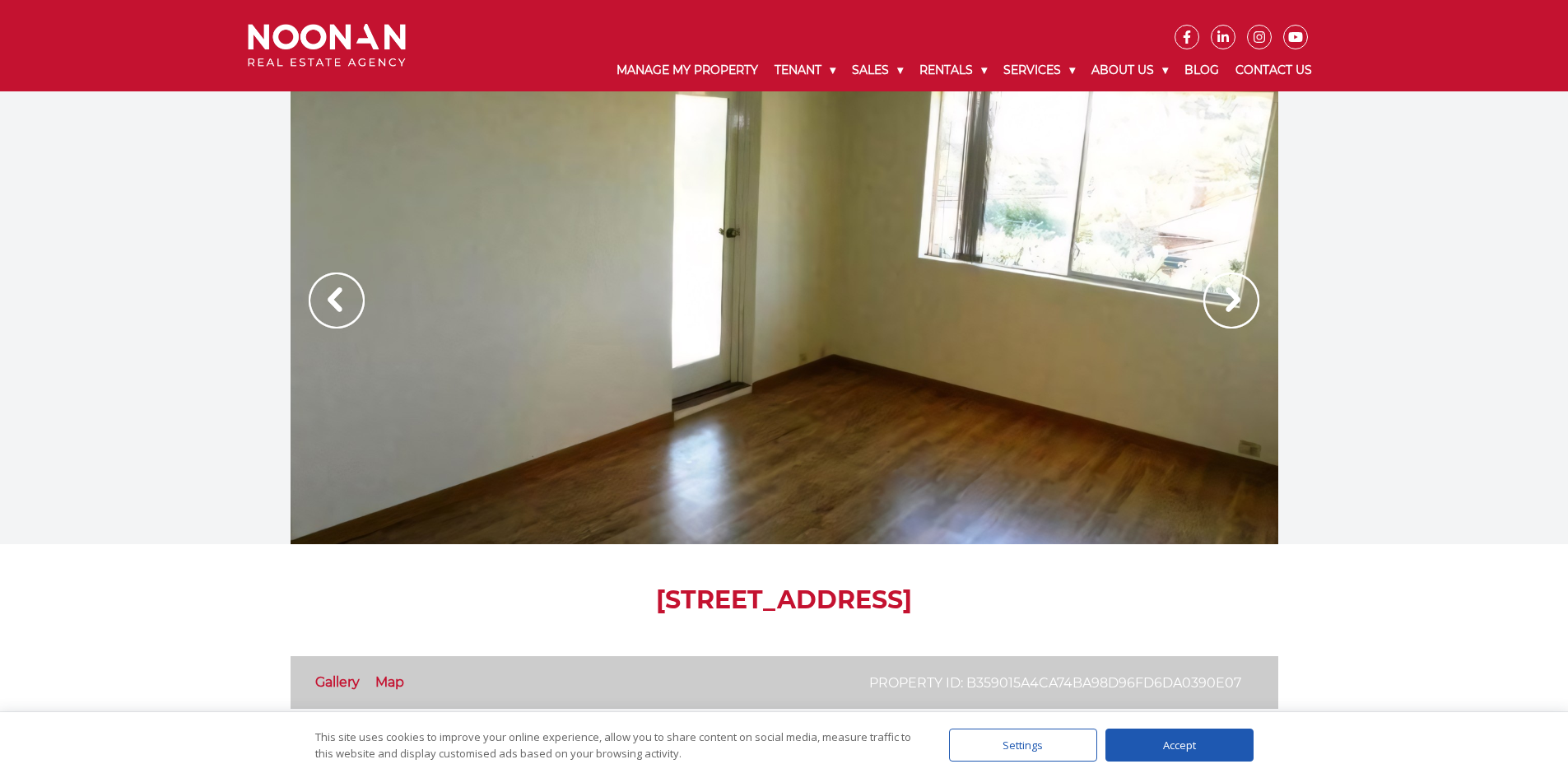
click at [1229, 292] on img at bounding box center [1231, 300] width 56 height 56
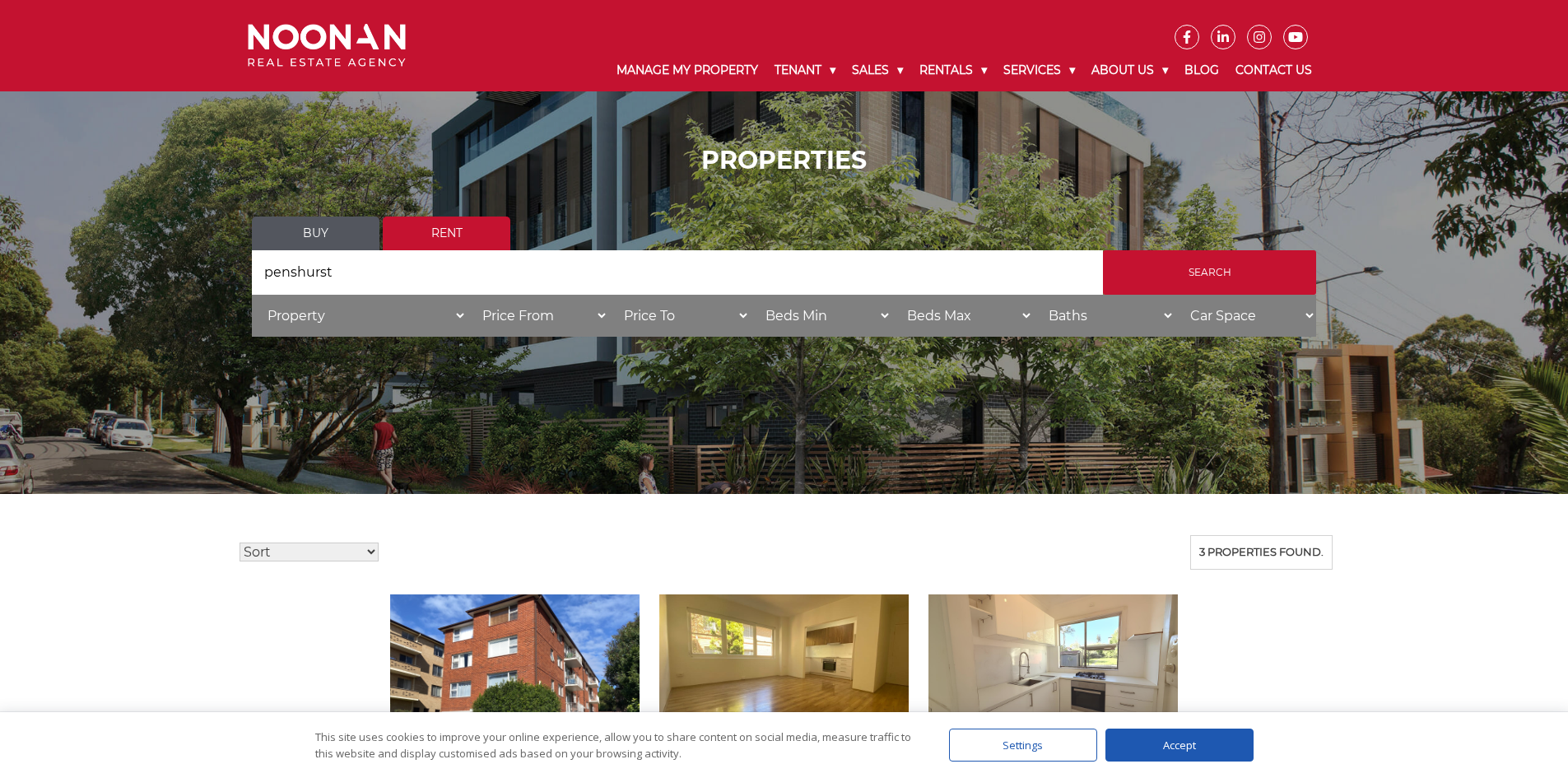
drag, startPoint x: 416, startPoint y: 279, endPoint x: 68, endPoint y: 262, distance: 348.4
click at [68, 262] on div "PROPERTIES Buy Rent Search Search by Address penshurst House Category Property …" at bounding box center [784, 247] width 1568 height 252
type input "Penshurst"
click at [1149, 268] on input "Search" at bounding box center [1209, 272] width 213 height 44
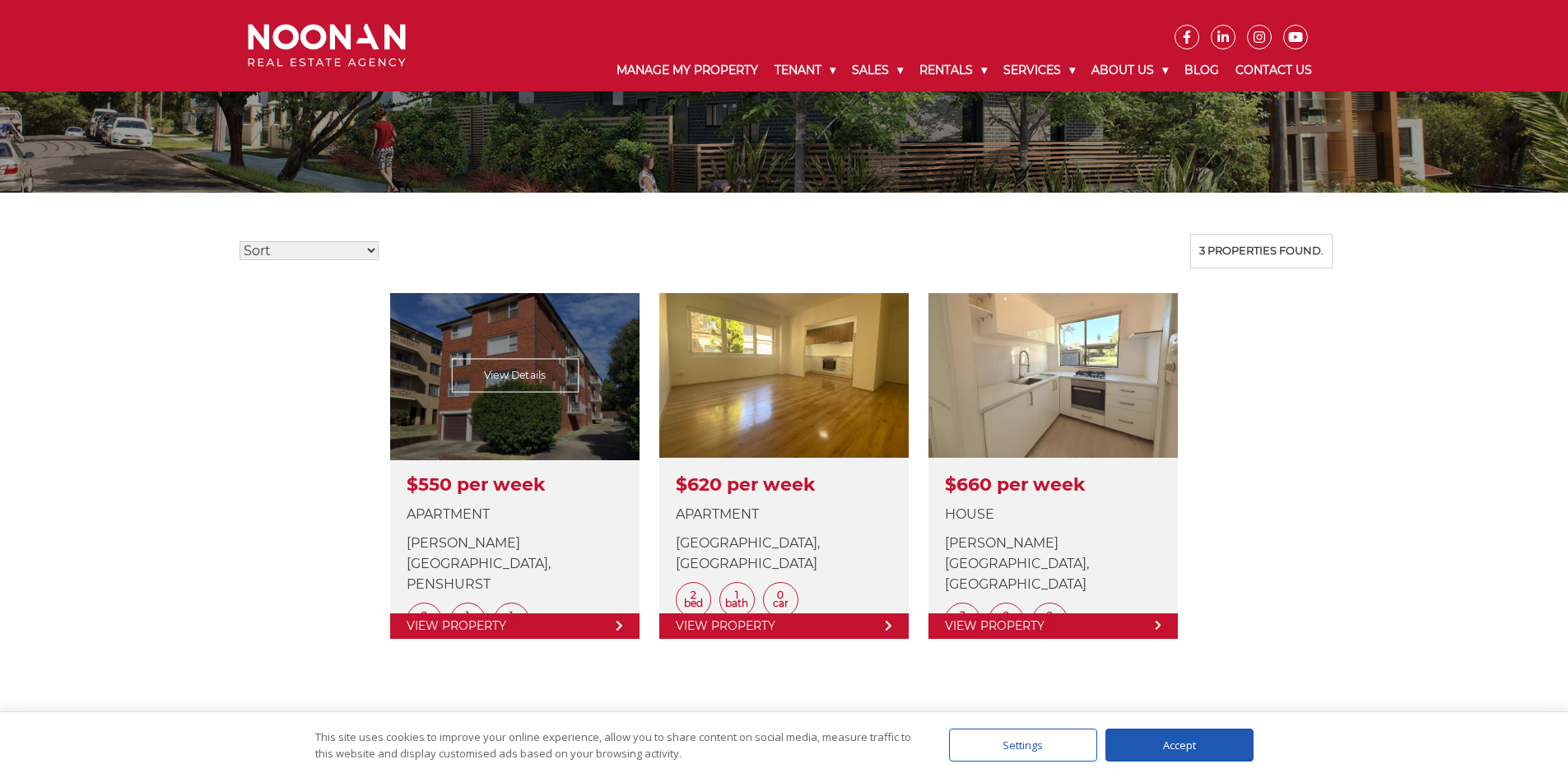
scroll to position [438, 0]
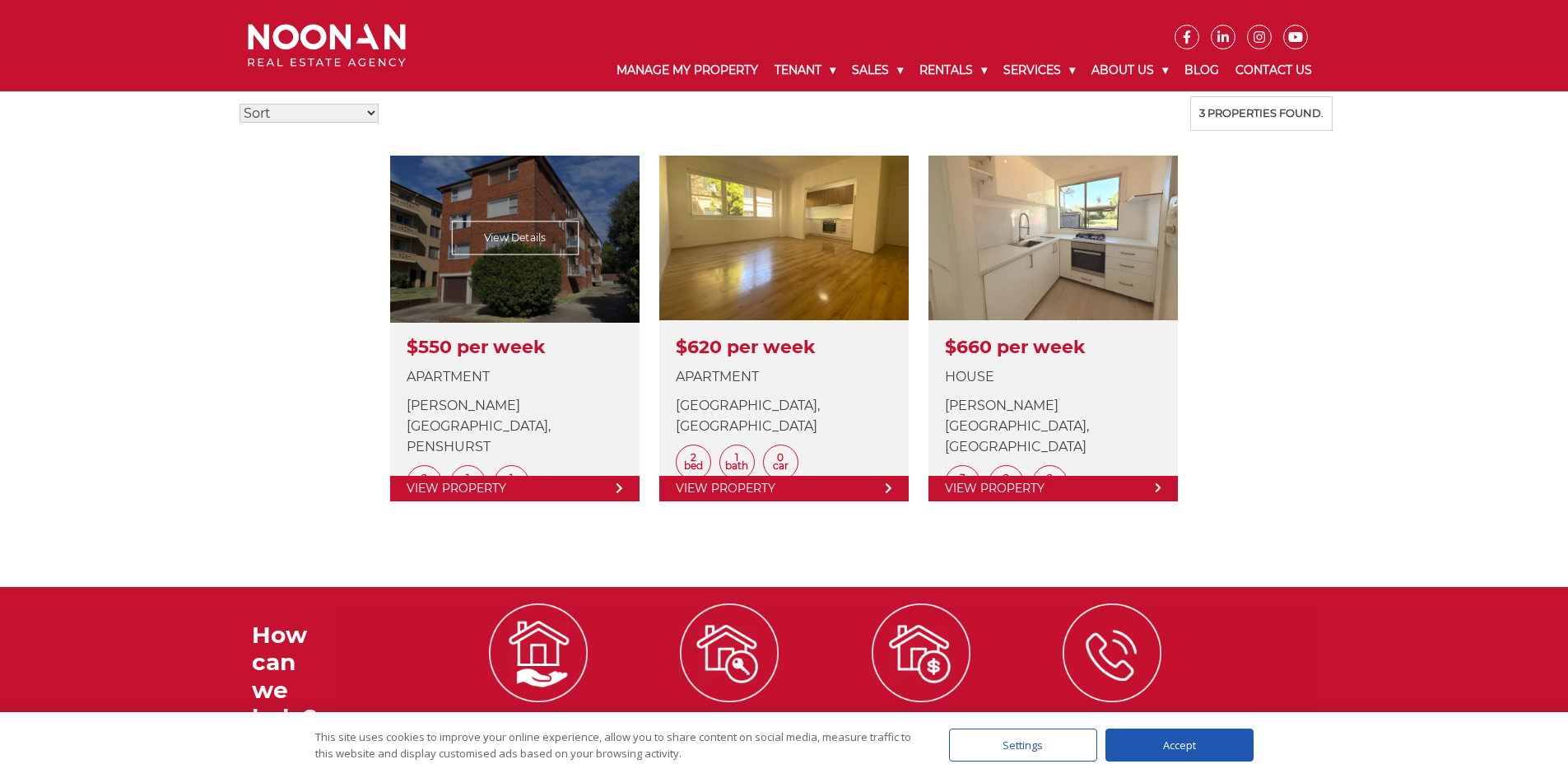
click at [614, 279] on link at bounding box center [514, 328] width 249 height 346
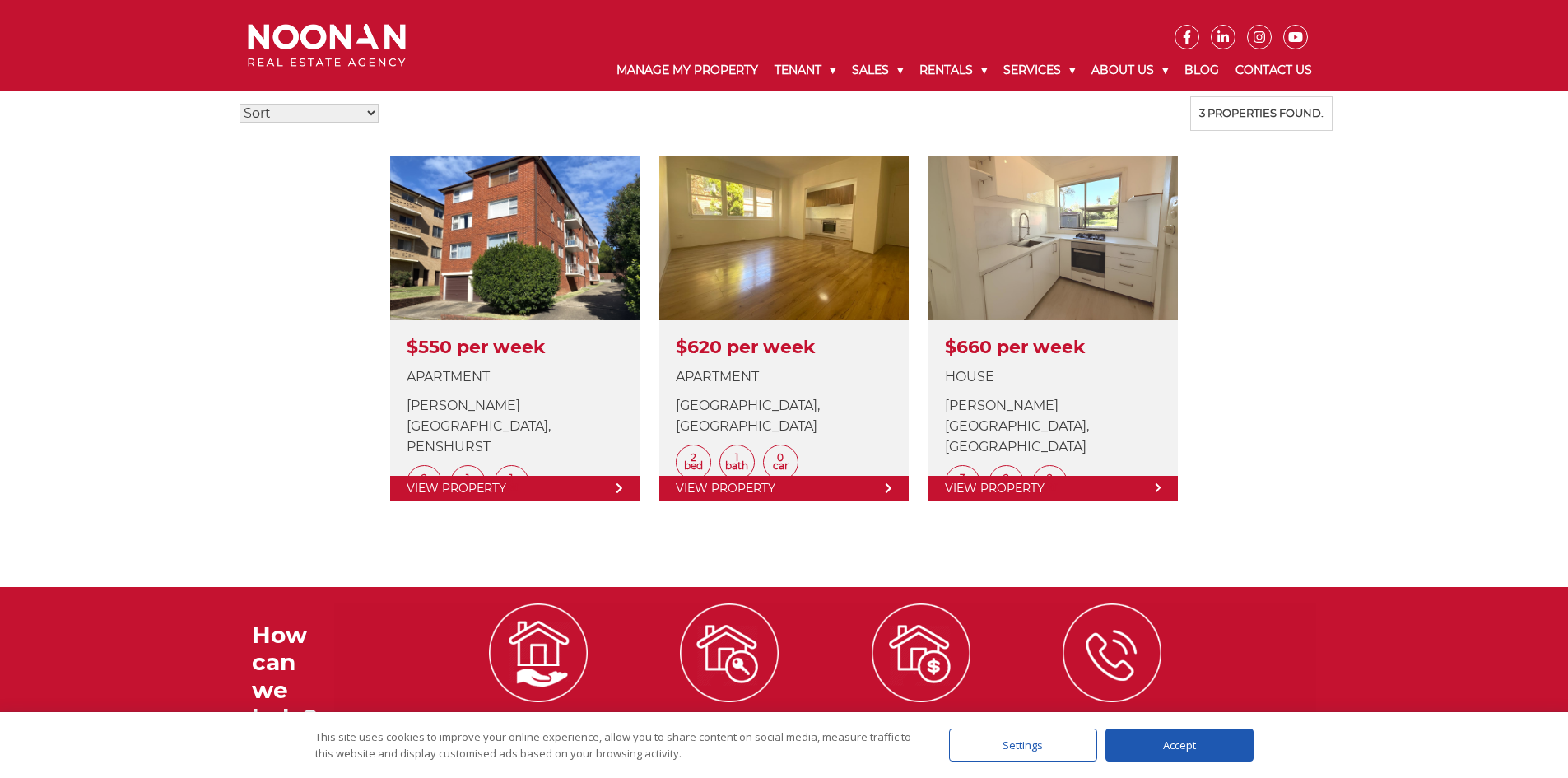
drag, startPoint x: 420, startPoint y: 271, endPoint x: 33, endPoint y: 261, distance: 387.1
select select "500"
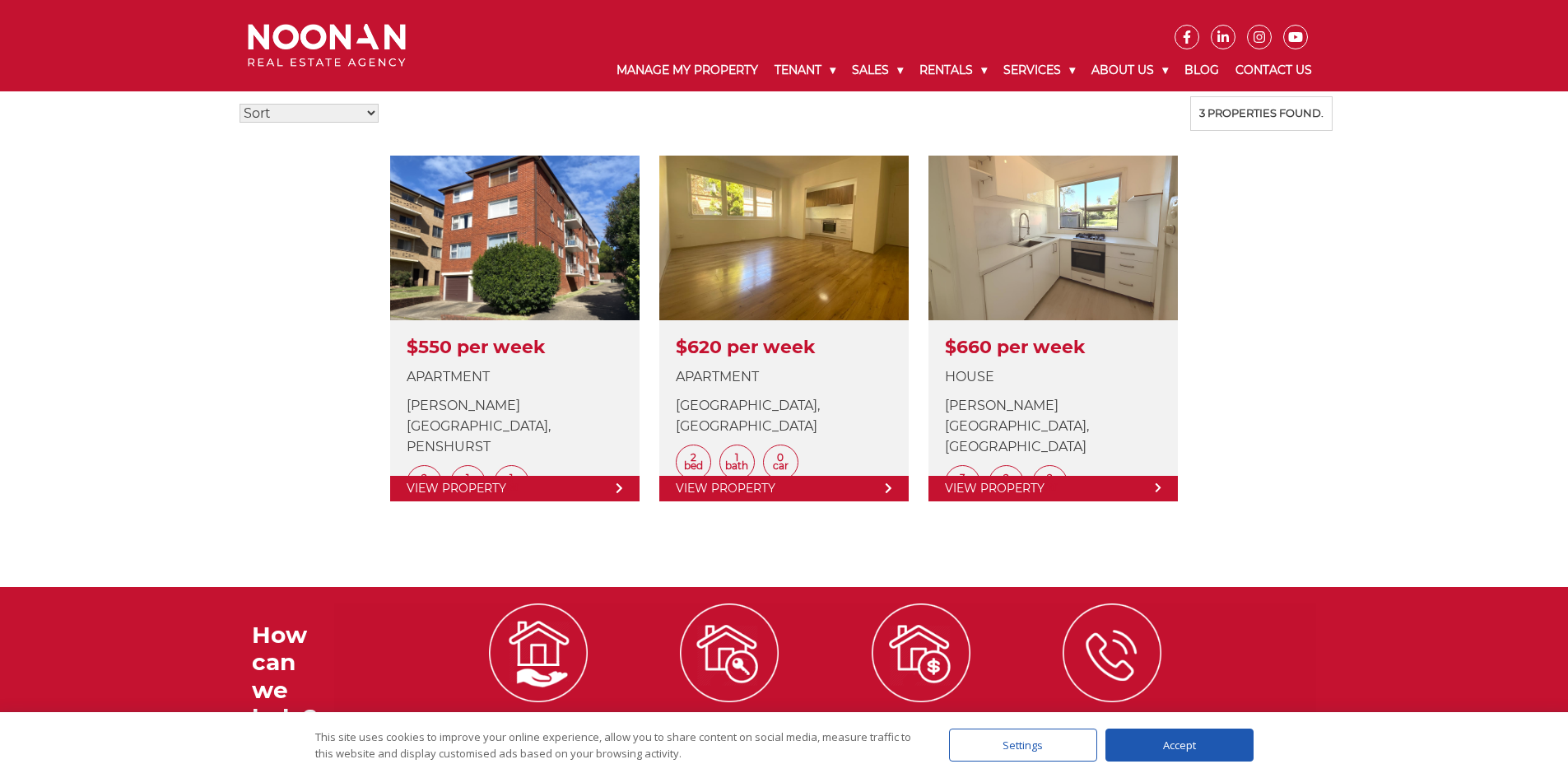
select select "600"
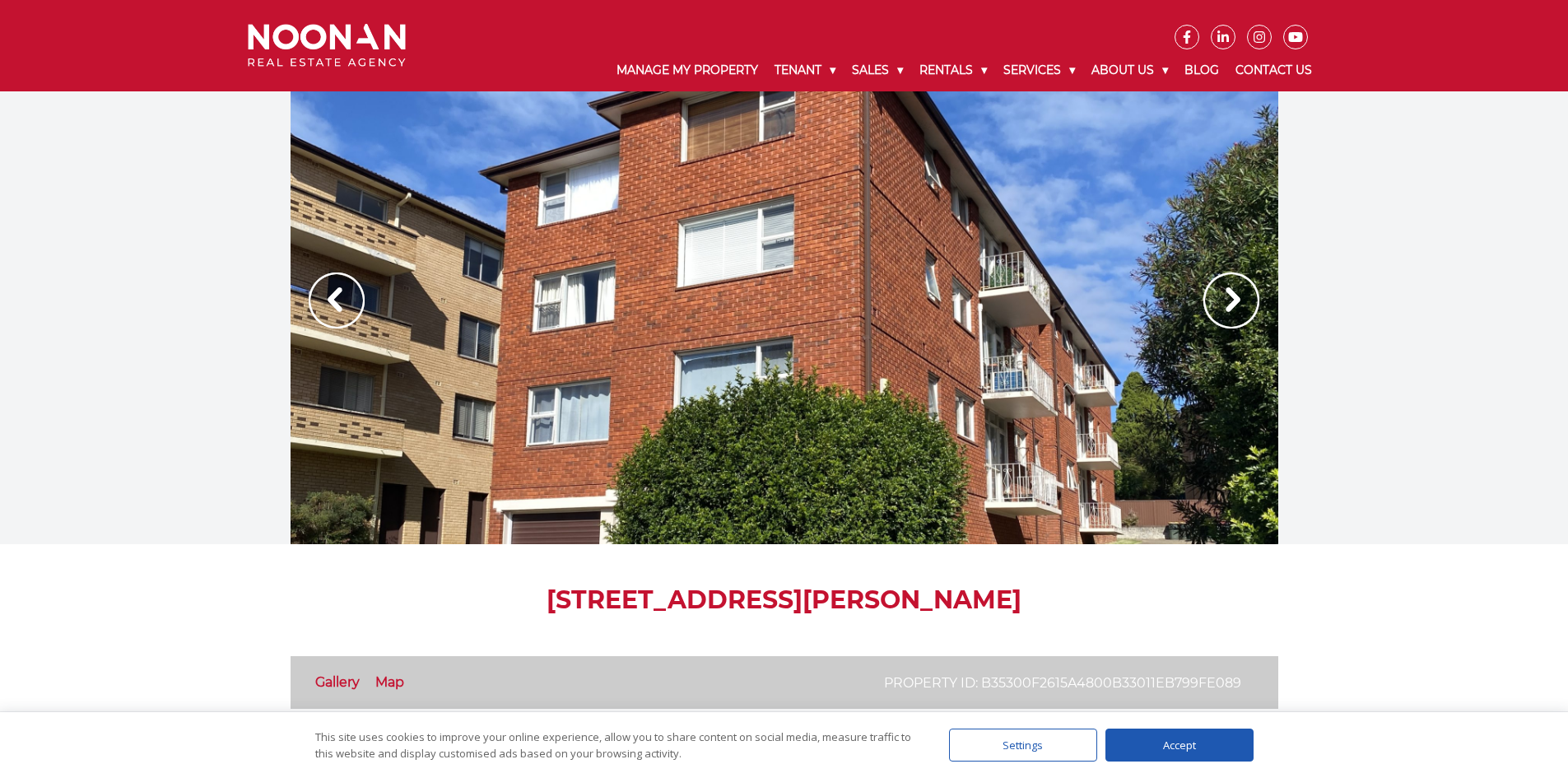
click at [1215, 292] on img at bounding box center [1231, 300] width 56 height 56
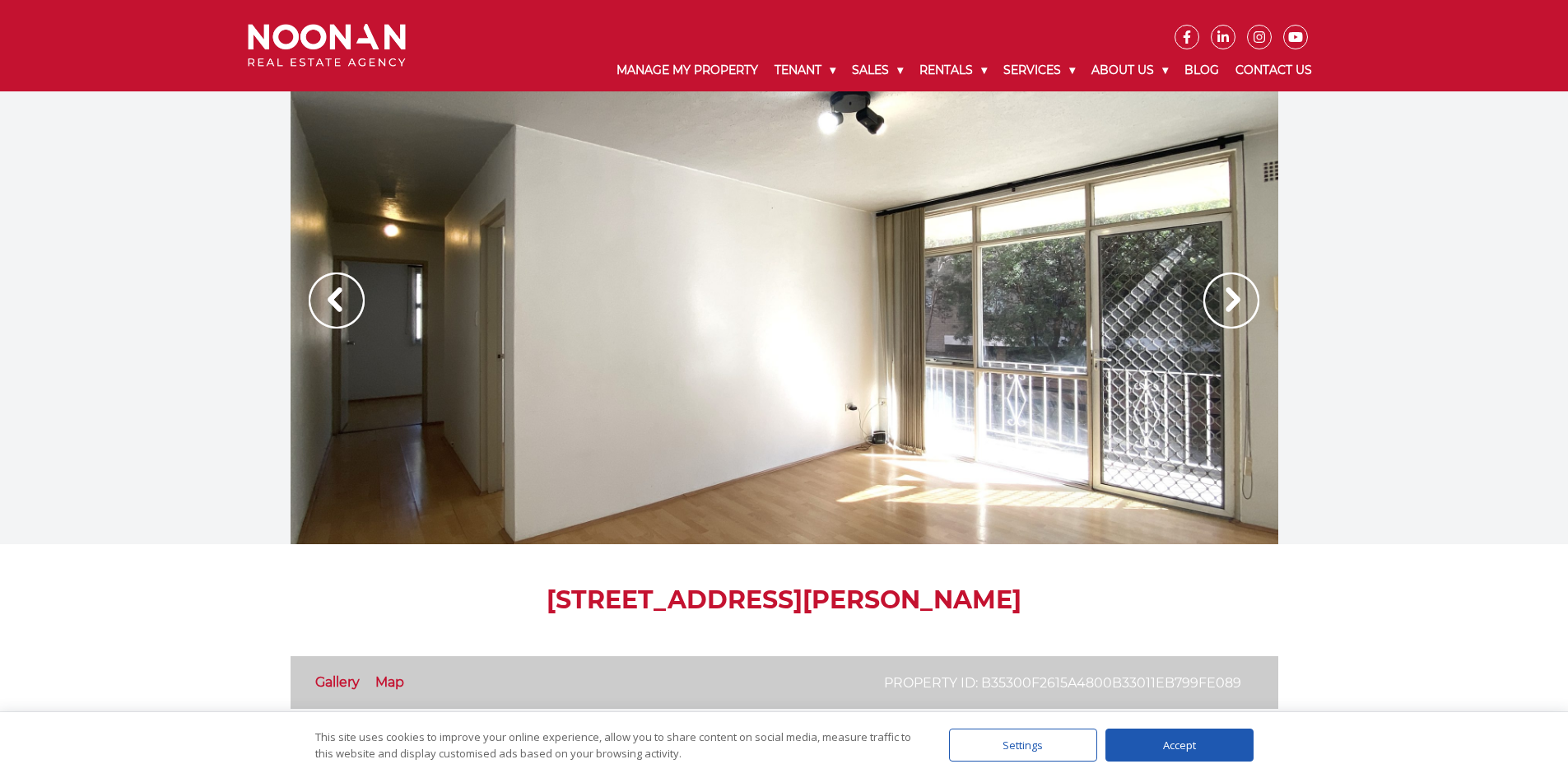
click at [1215, 292] on img at bounding box center [1231, 300] width 56 height 56
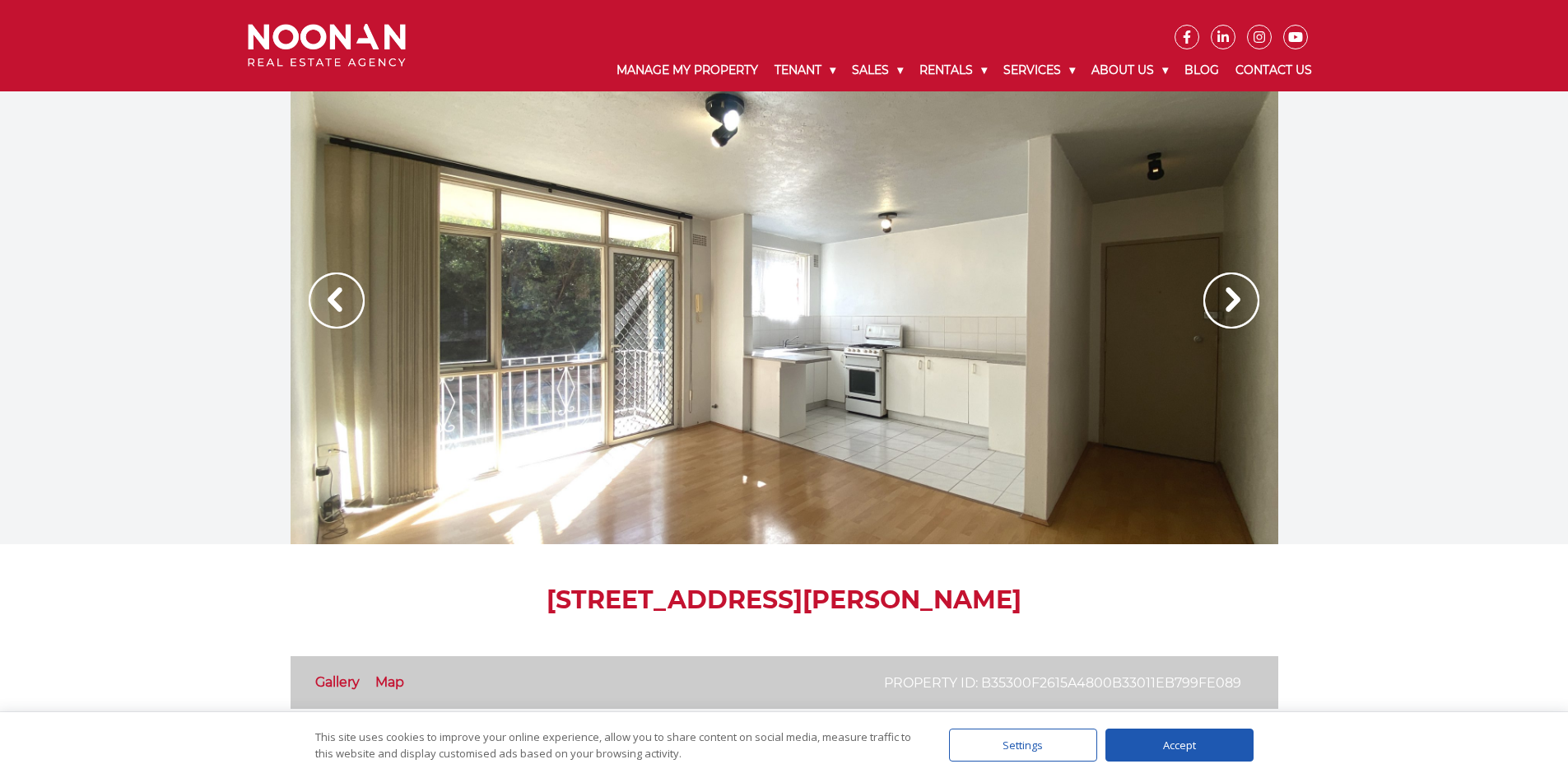
click at [1215, 292] on img at bounding box center [1231, 300] width 56 height 56
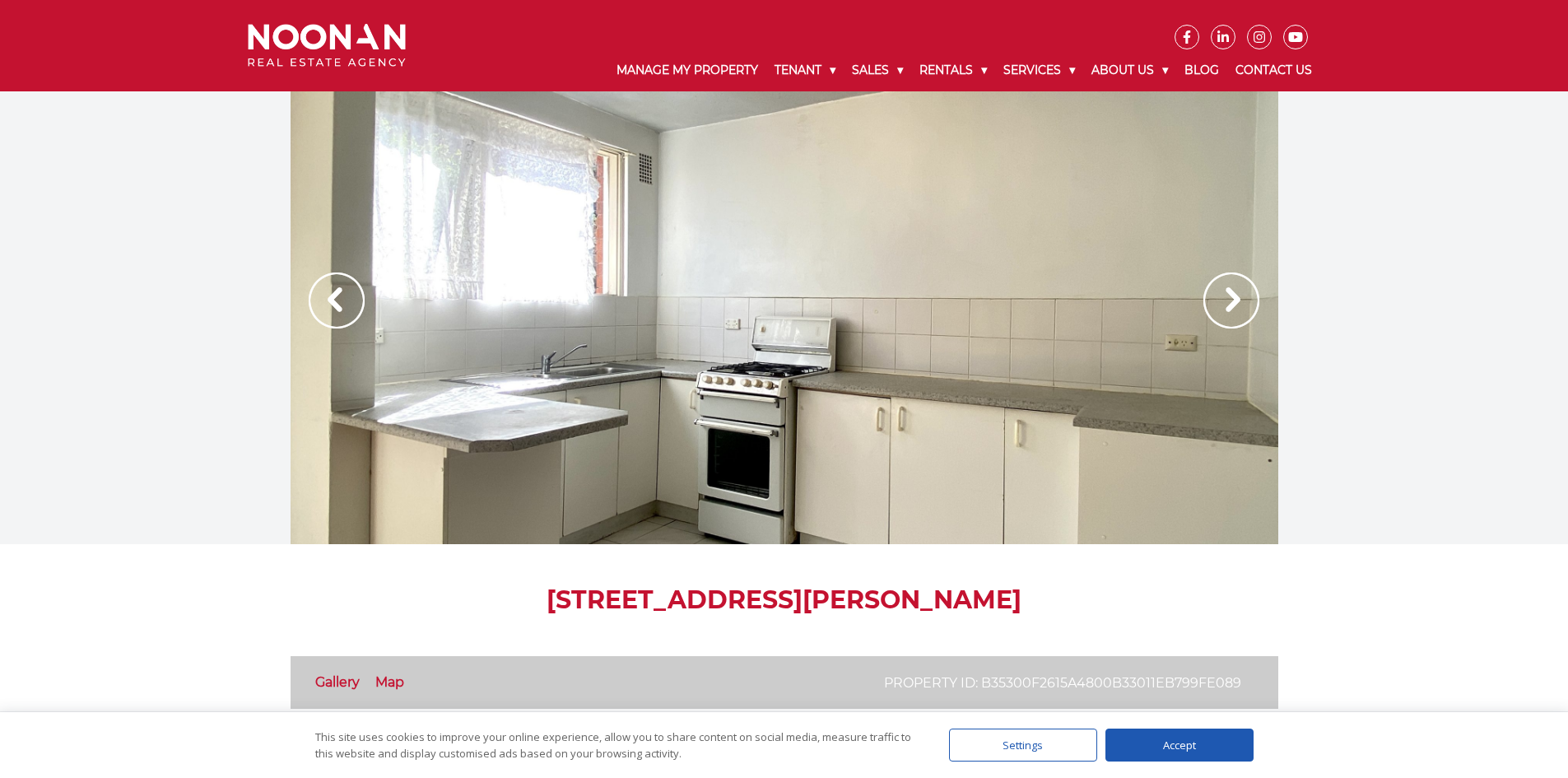
click at [1215, 292] on img at bounding box center [1231, 300] width 56 height 56
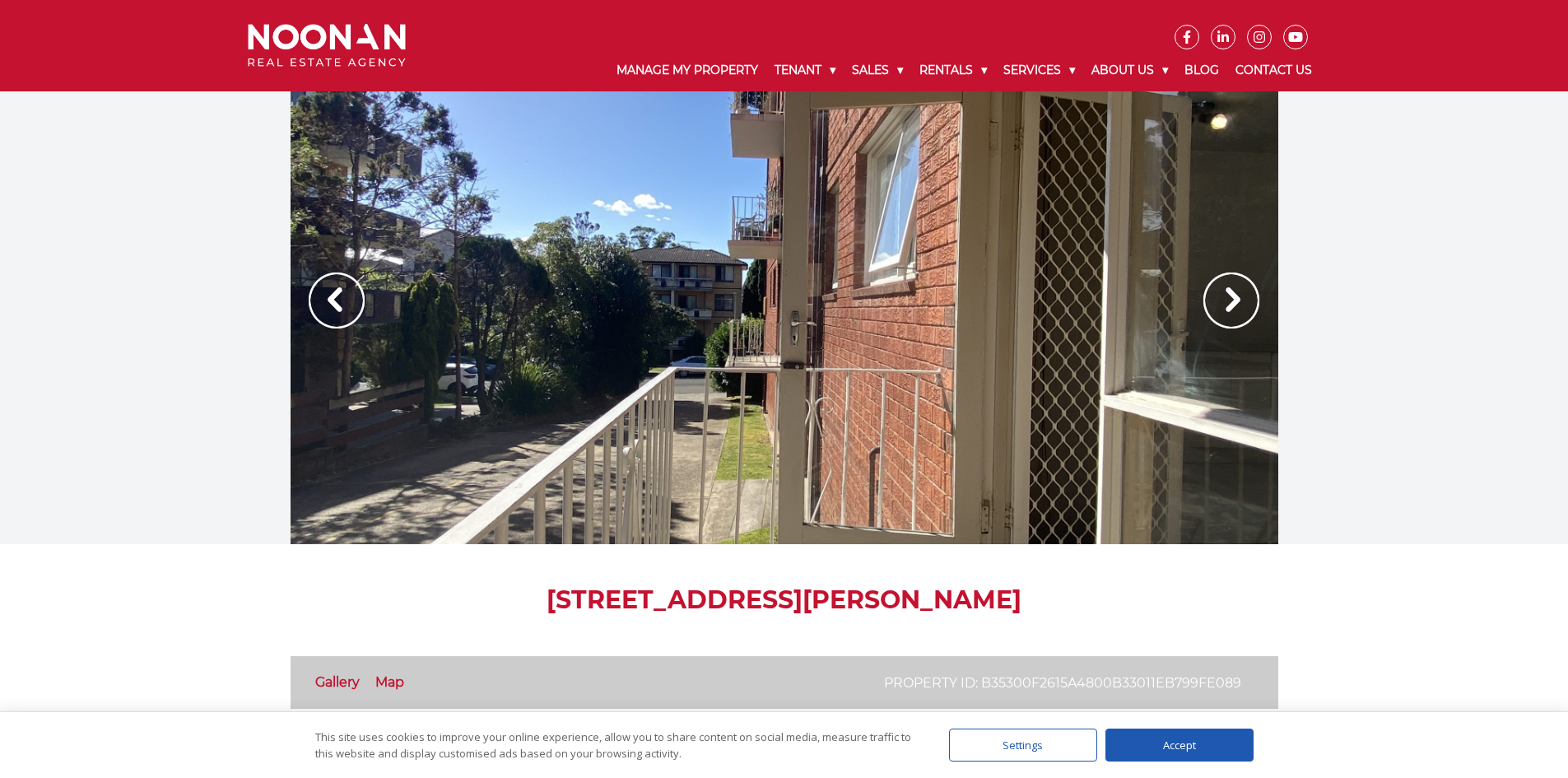
click at [1215, 292] on img at bounding box center [1231, 300] width 56 height 56
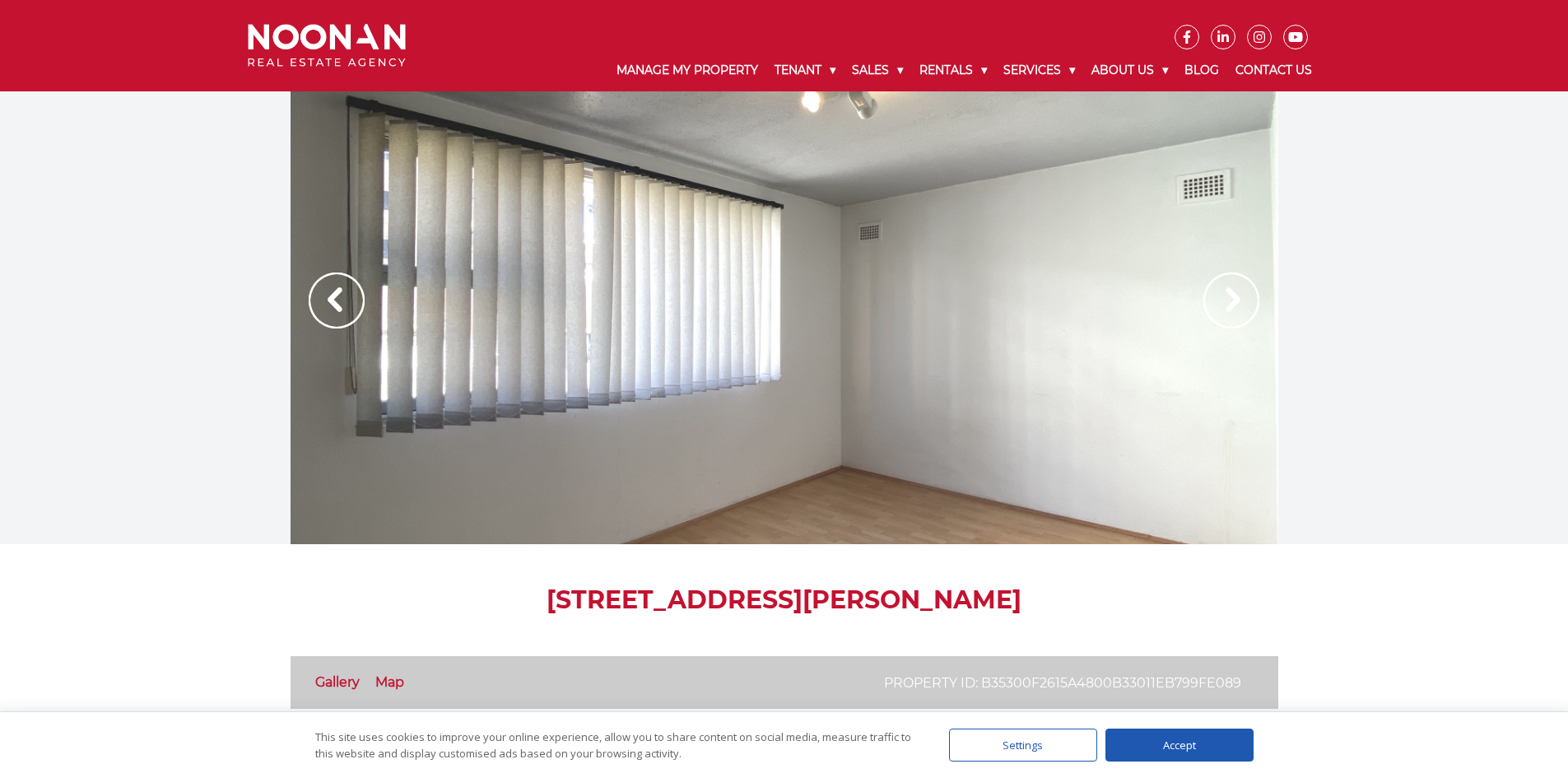
click at [1235, 283] on img at bounding box center [1231, 300] width 56 height 56
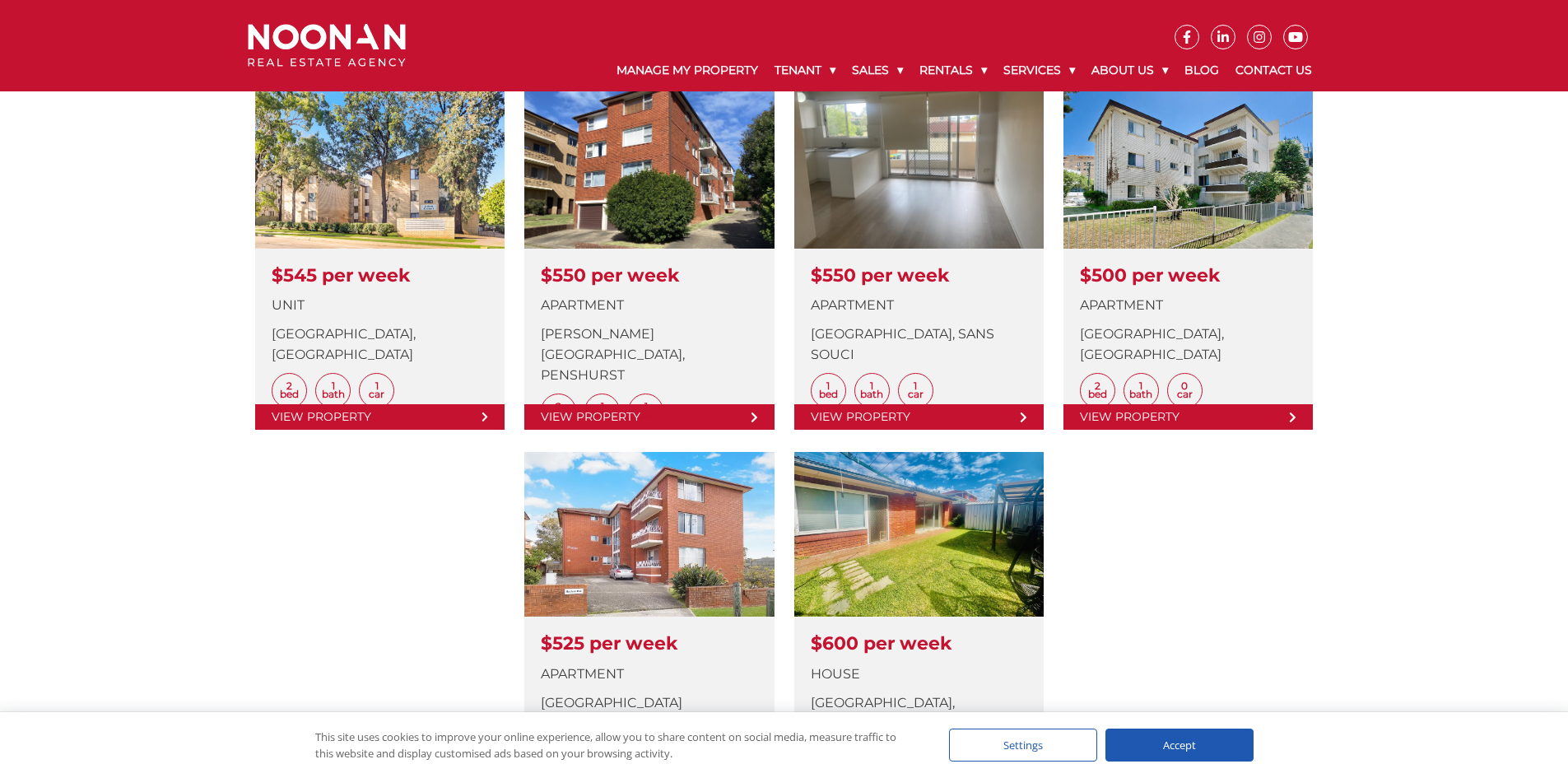
scroll to position [988, 0]
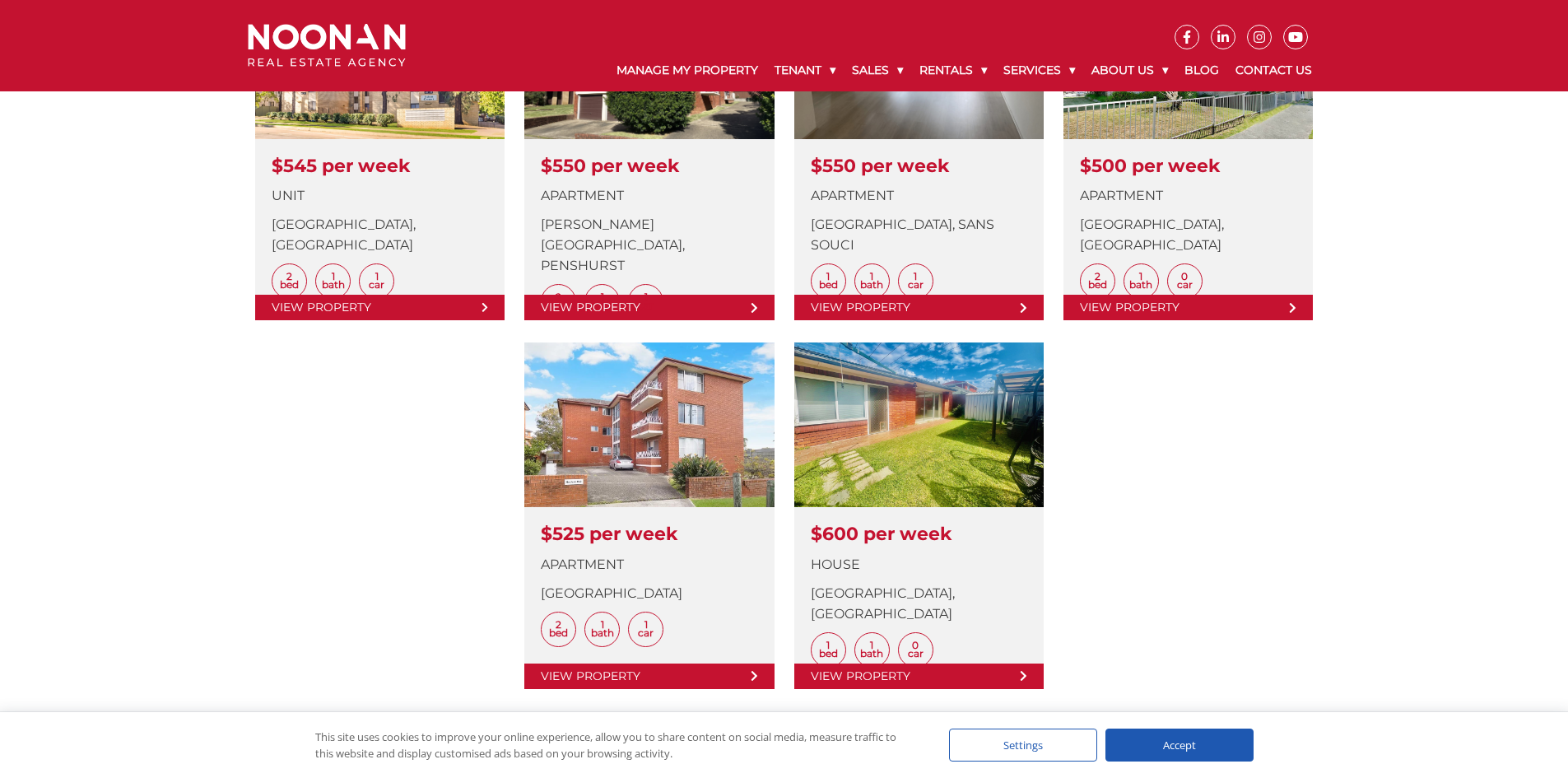
drag, startPoint x: 926, startPoint y: 462, endPoint x: 1203, endPoint y: 450, distance: 277.3
click at [1203, 450] on div "Sort Price: High to Low Price: Low to High Date: Newest First Date: Oldest Firs…" at bounding box center [784, 140] width 1097 height 1186
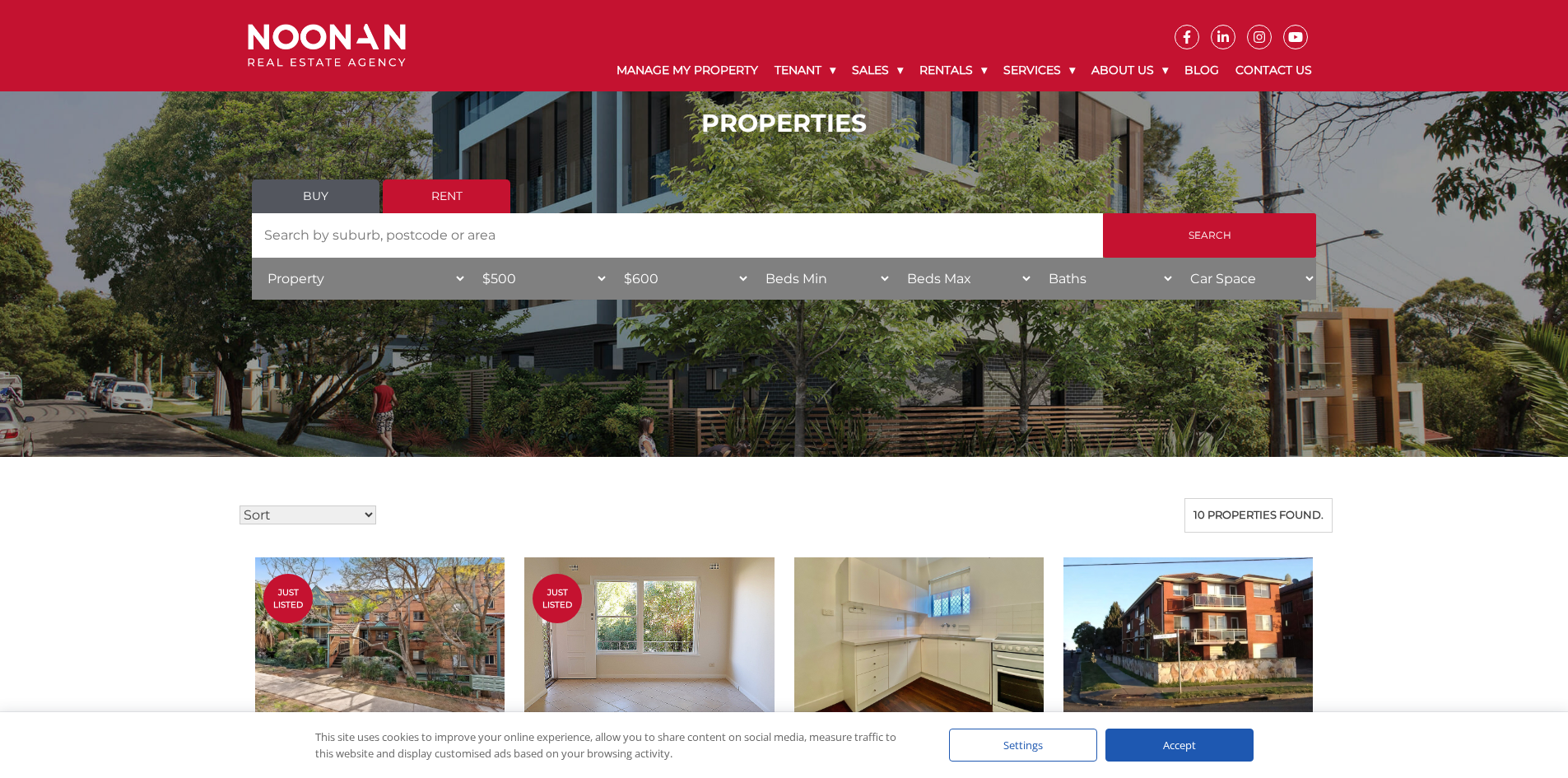
scroll to position [0, 0]
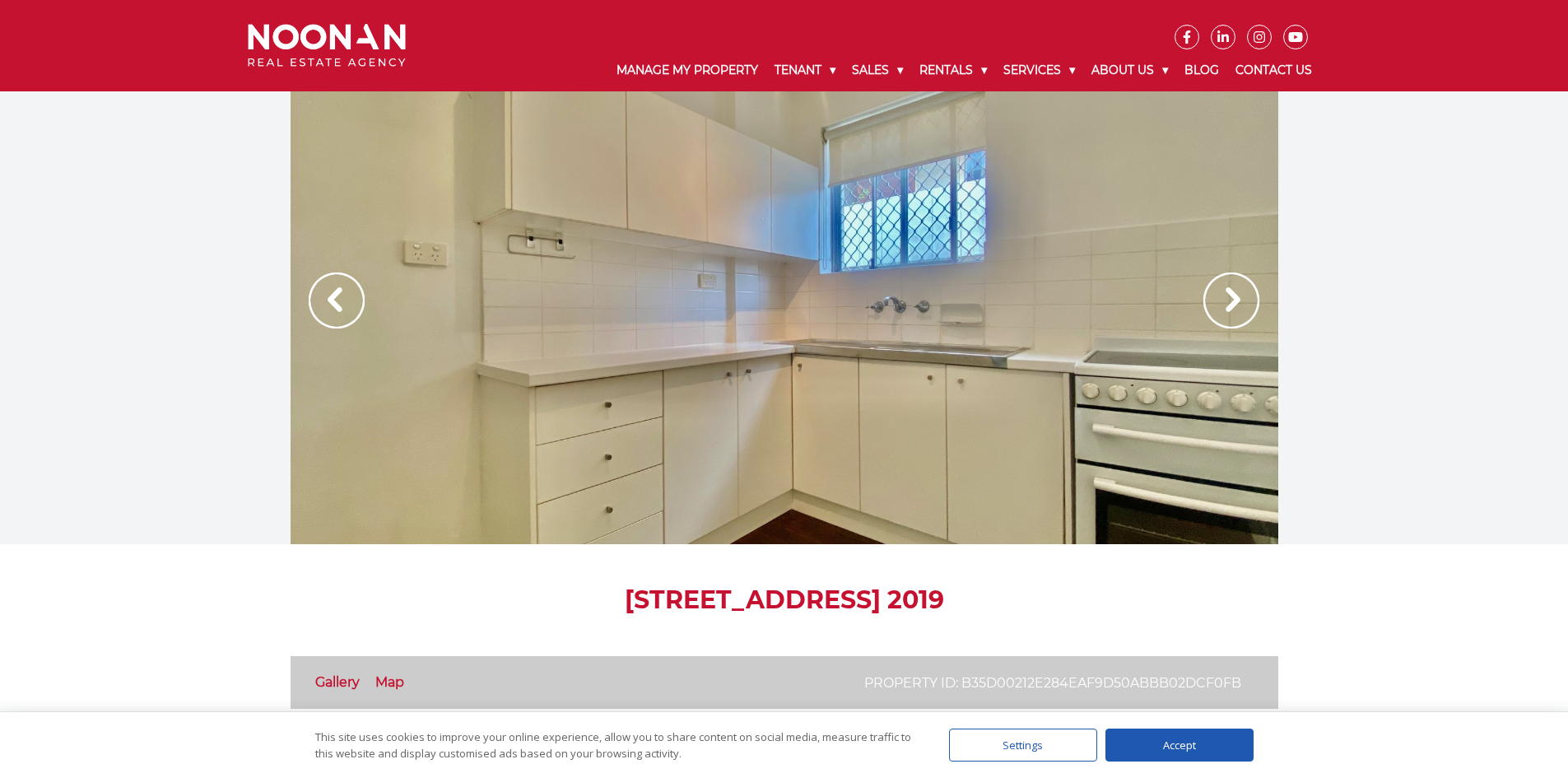
click at [1229, 300] on img at bounding box center [1231, 300] width 56 height 56
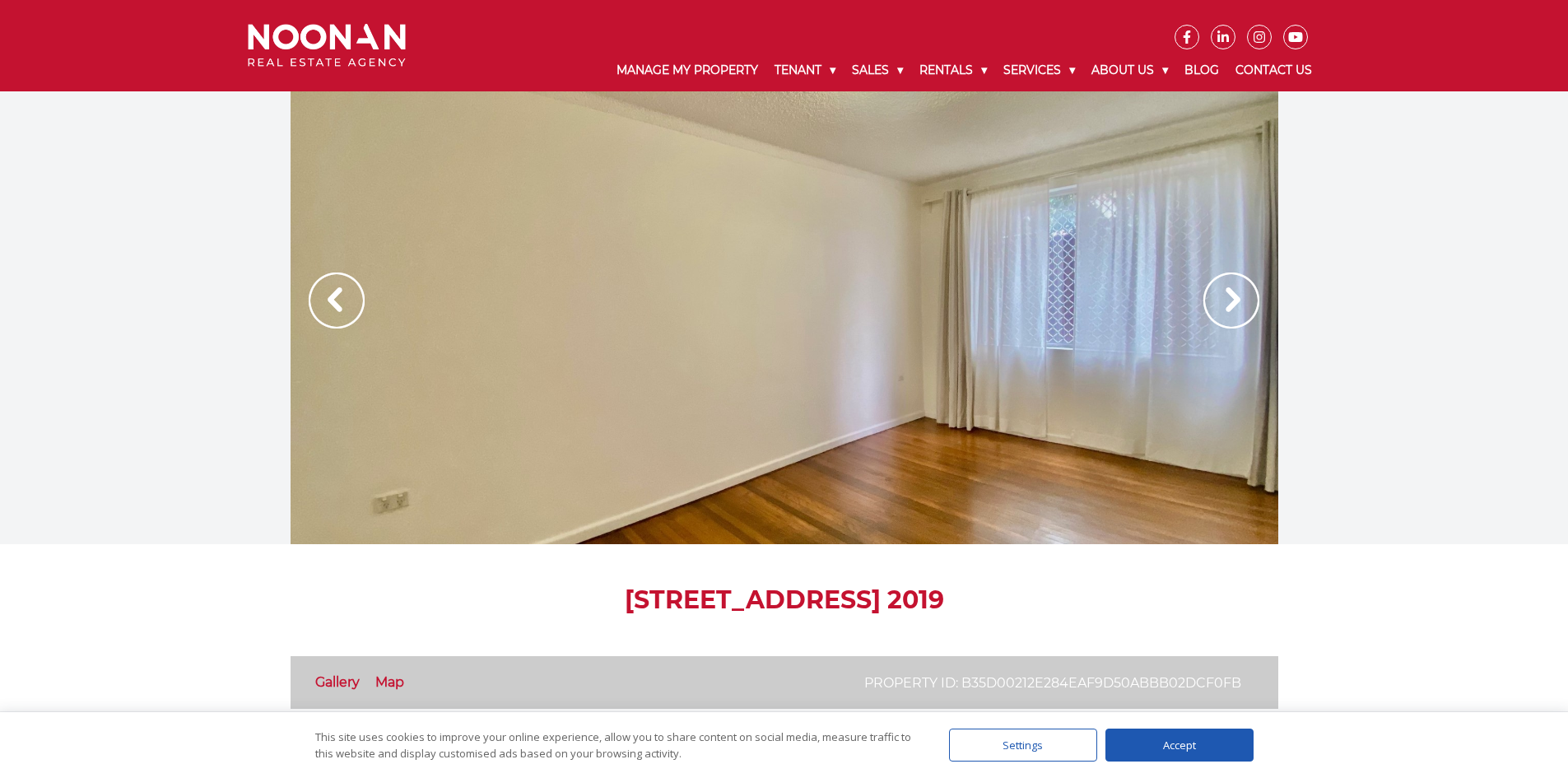
click at [1229, 300] on img at bounding box center [1231, 300] width 56 height 56
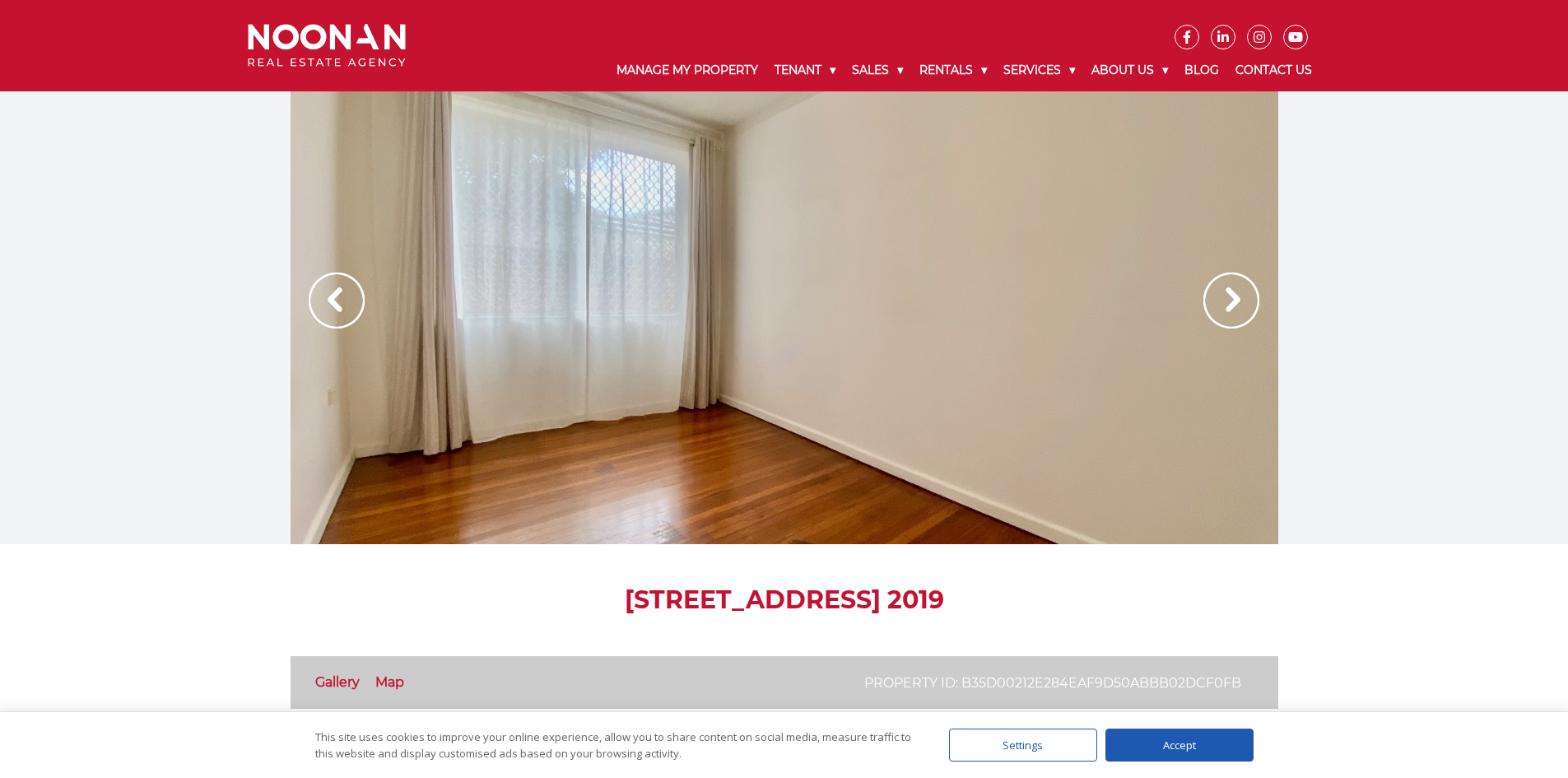
click at [1229, 300] on img at bounding box center [1231, 300] width 56 height 56
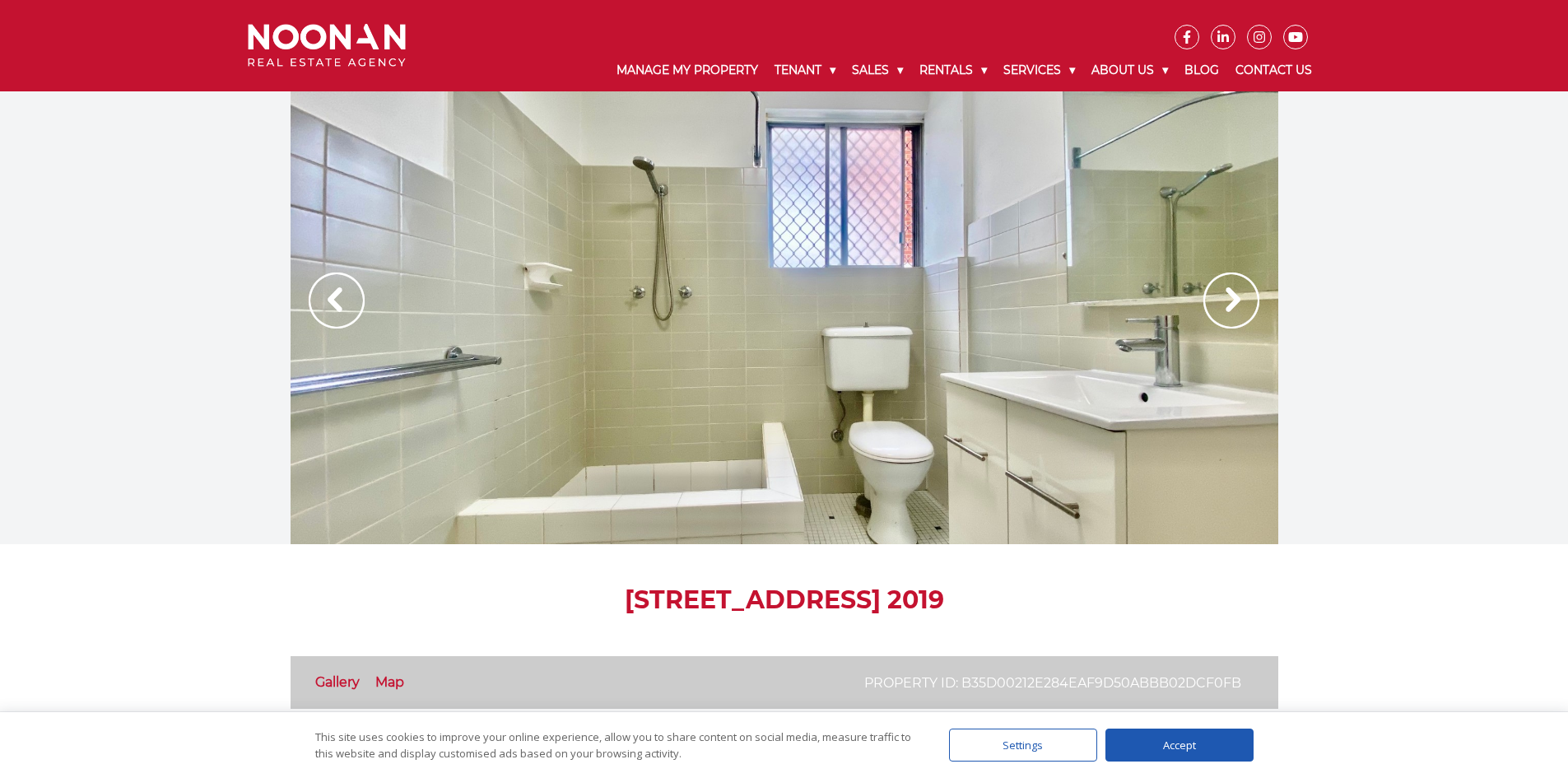
click at [1229, 300] on img at bounding box center [1231, 300] width 56 height 56
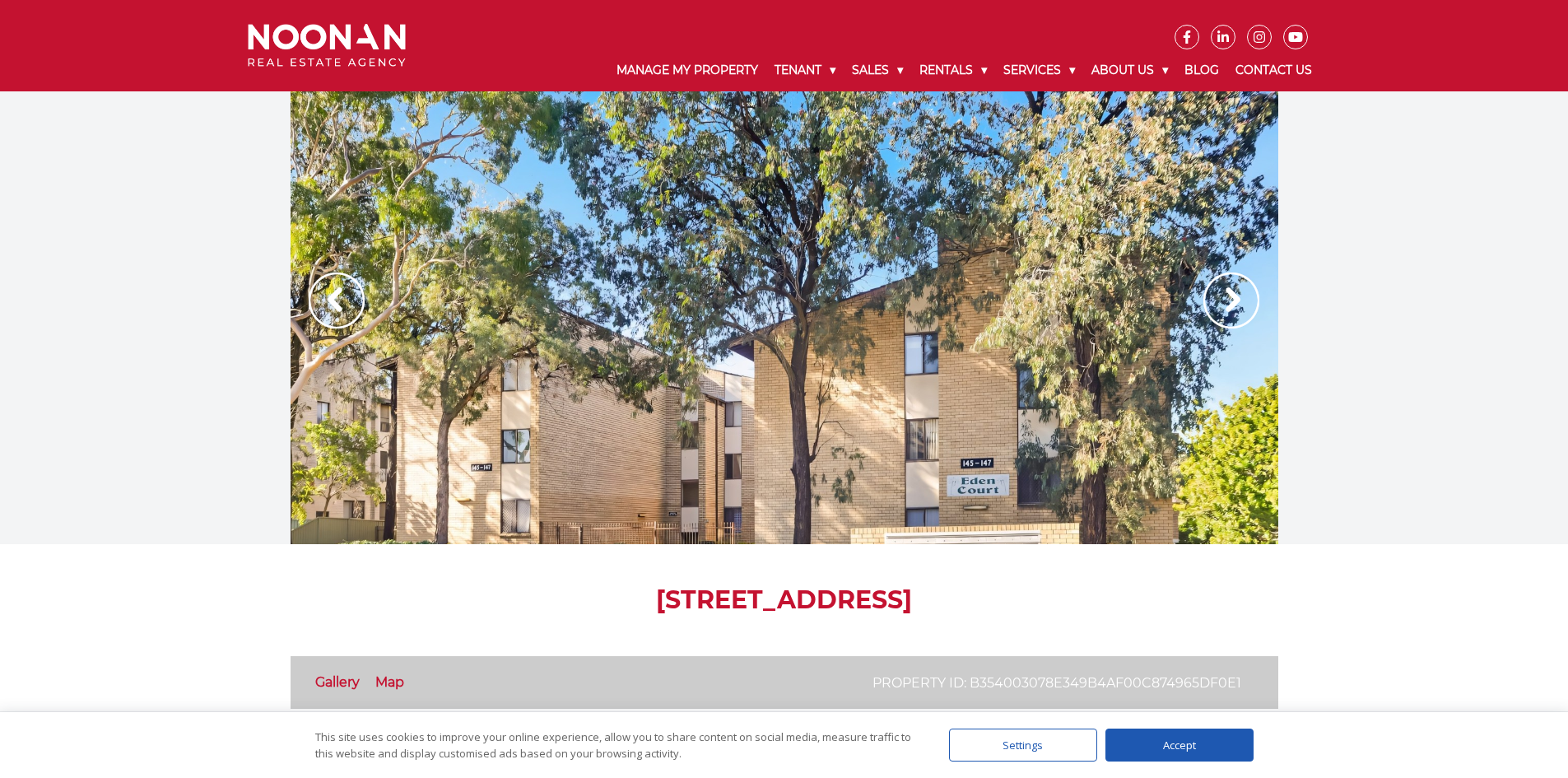
click at [1231, 286] on img at bounding box center [1231, 300] width 56 height 56
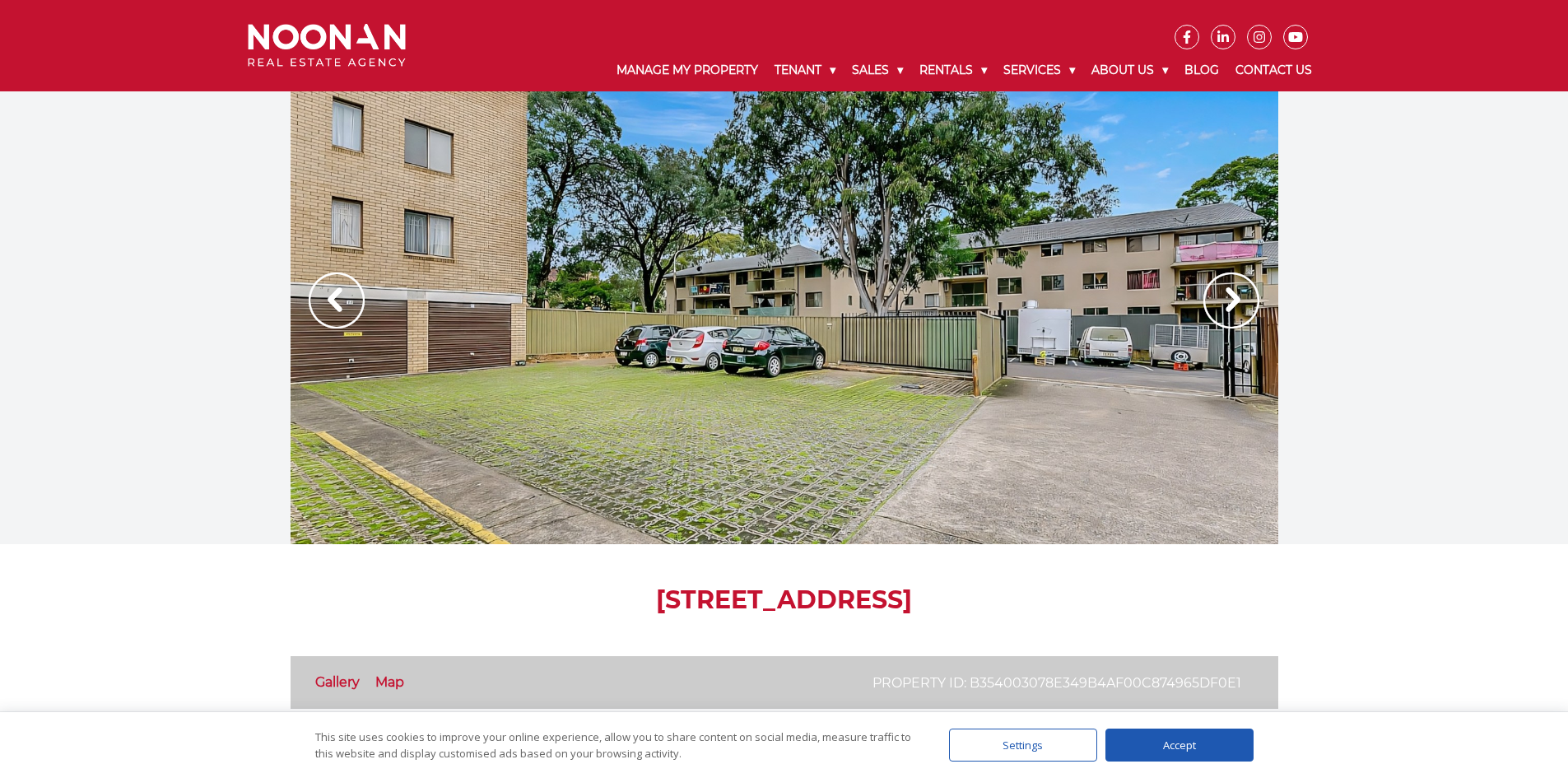
click at [1227, 288] on img at bounding box center [1231, 300] width 56 height 56
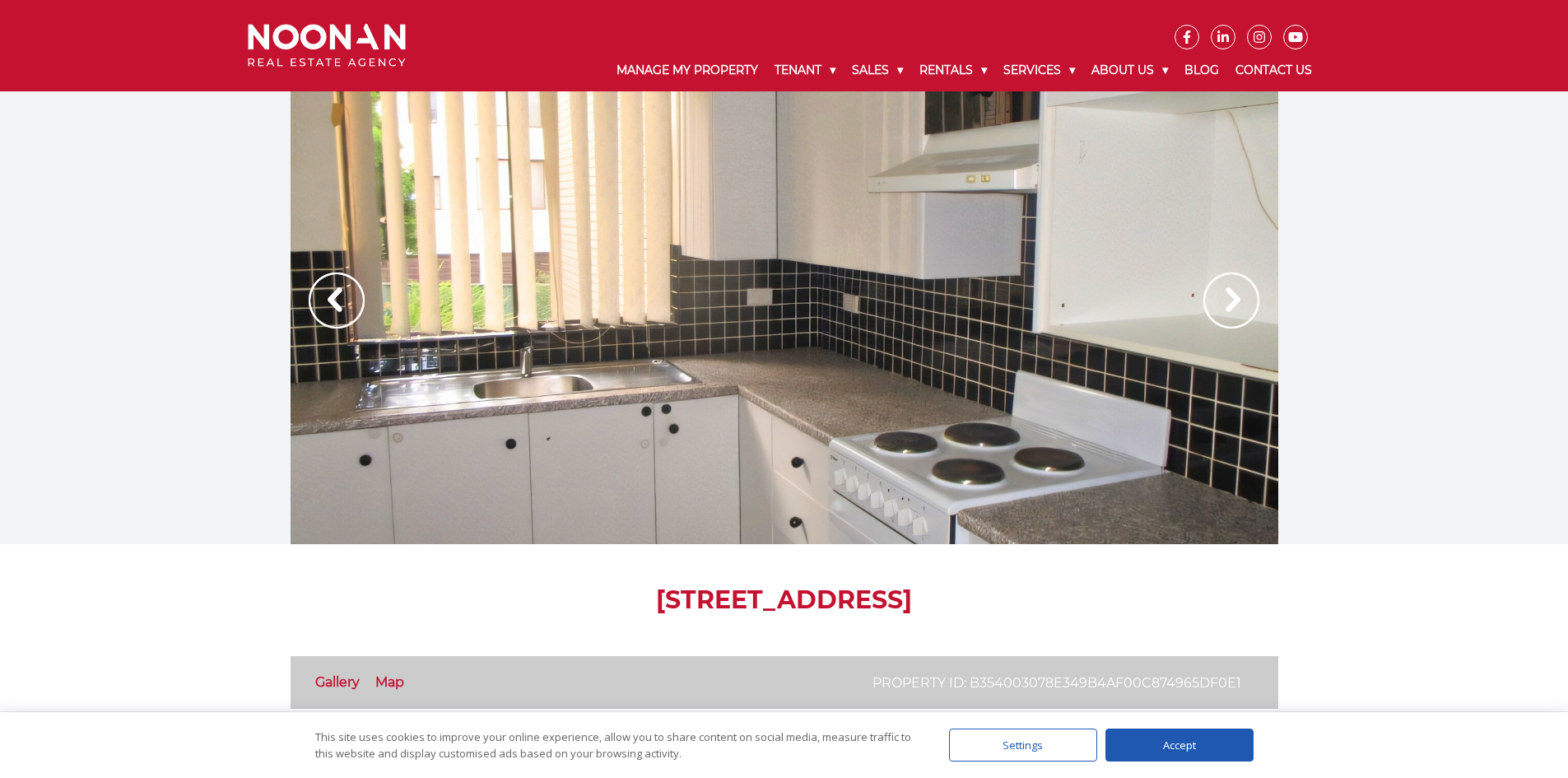
click at [1227, 288] on img at bounding box center [1231, 300] width 56 height 56
